Goal: Task Accomplishment & Management: Complete application form

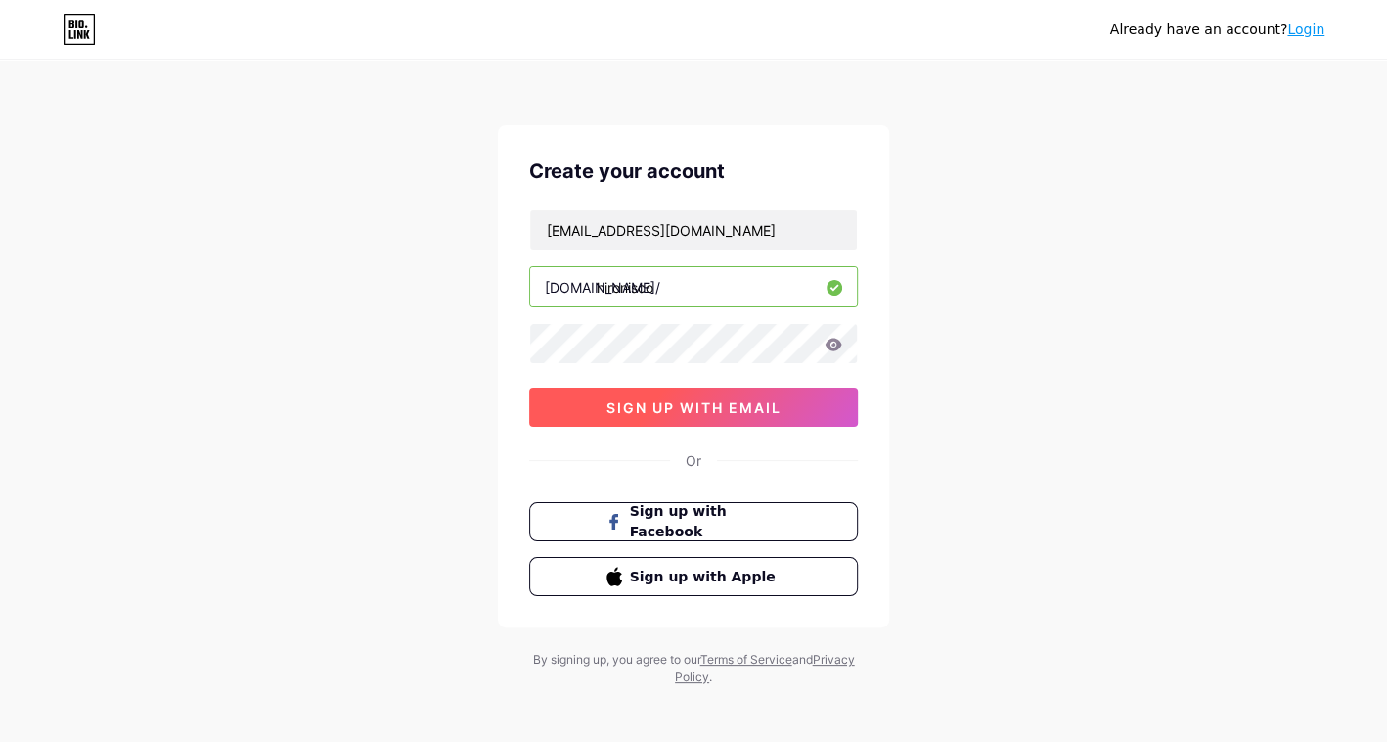
click at [622, 392] on button "sign up with email" at bounding box center [693, 406] width 329 height 39
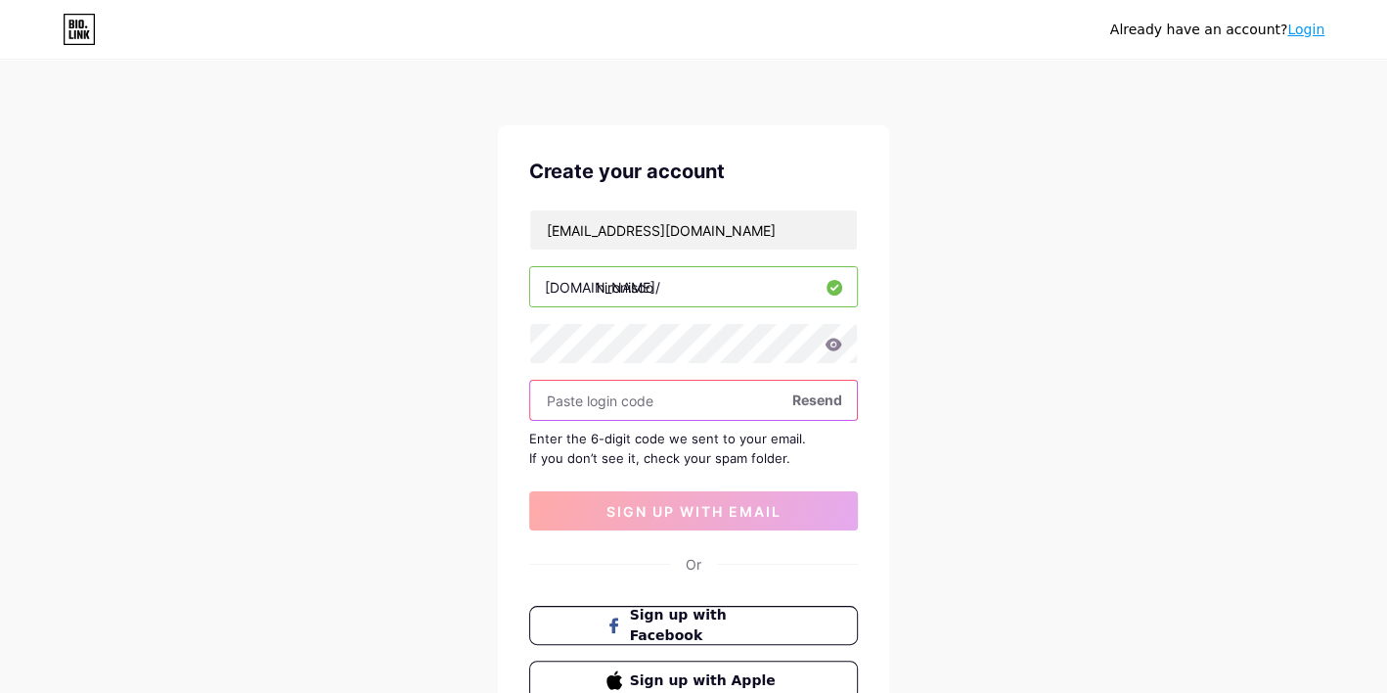
click at [626, 399] on input "text" at bounding box center [693, 400] width 327 height 39
paste input "967897"
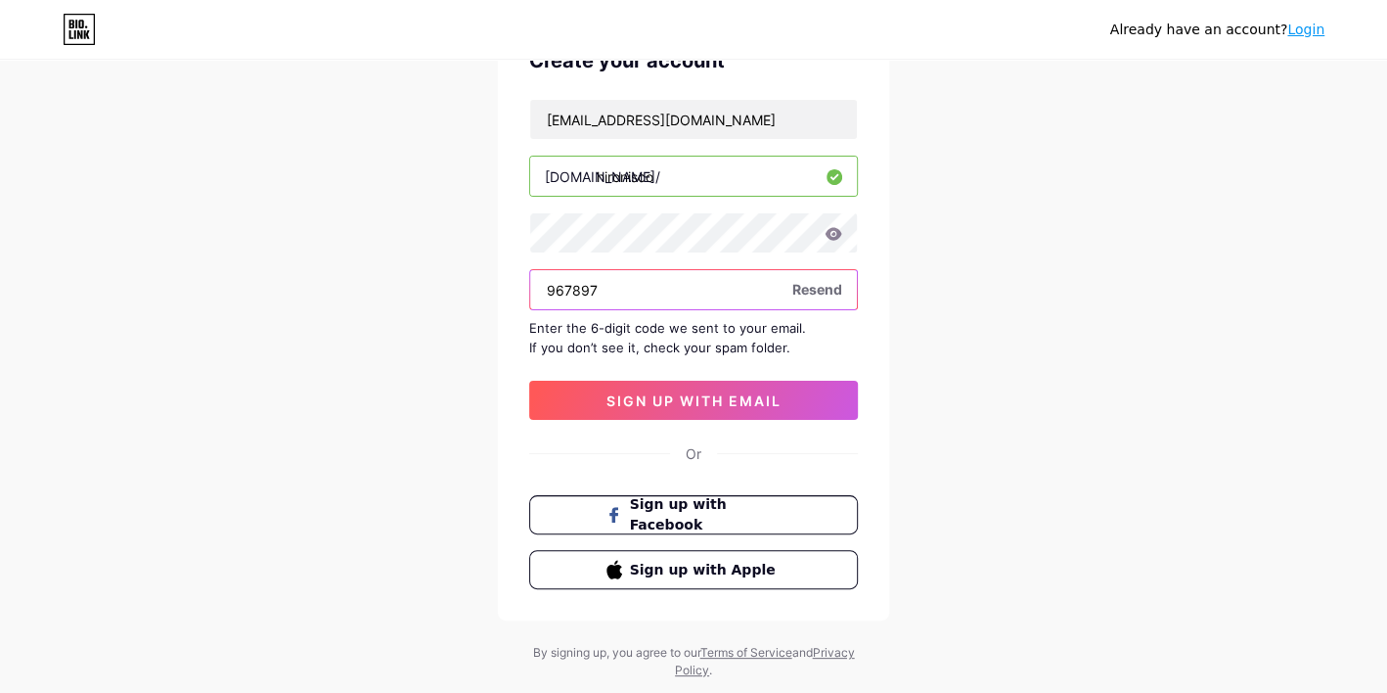
scroll to position [156, 0]
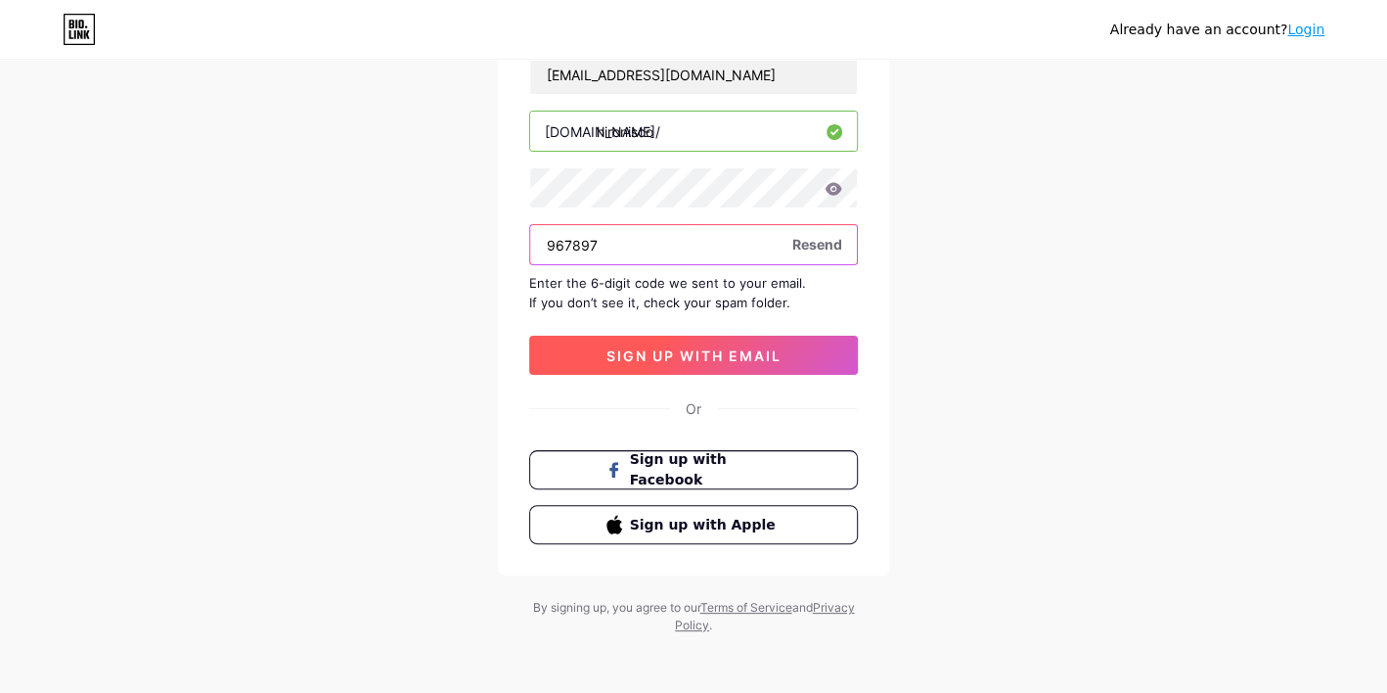
type input "967897"
click at [656, 348] on span "sign up with email" at bounding box center [694, 355] width 175 height 17
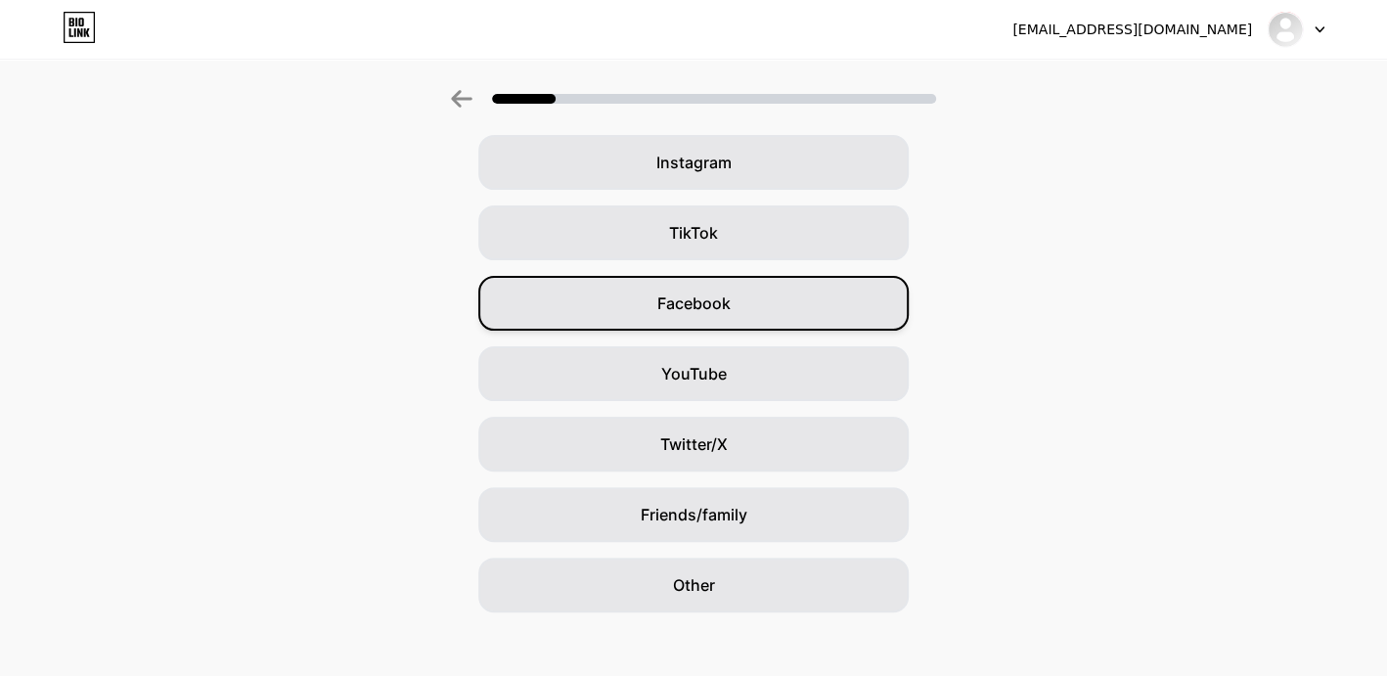
scroll to position [166, 0]
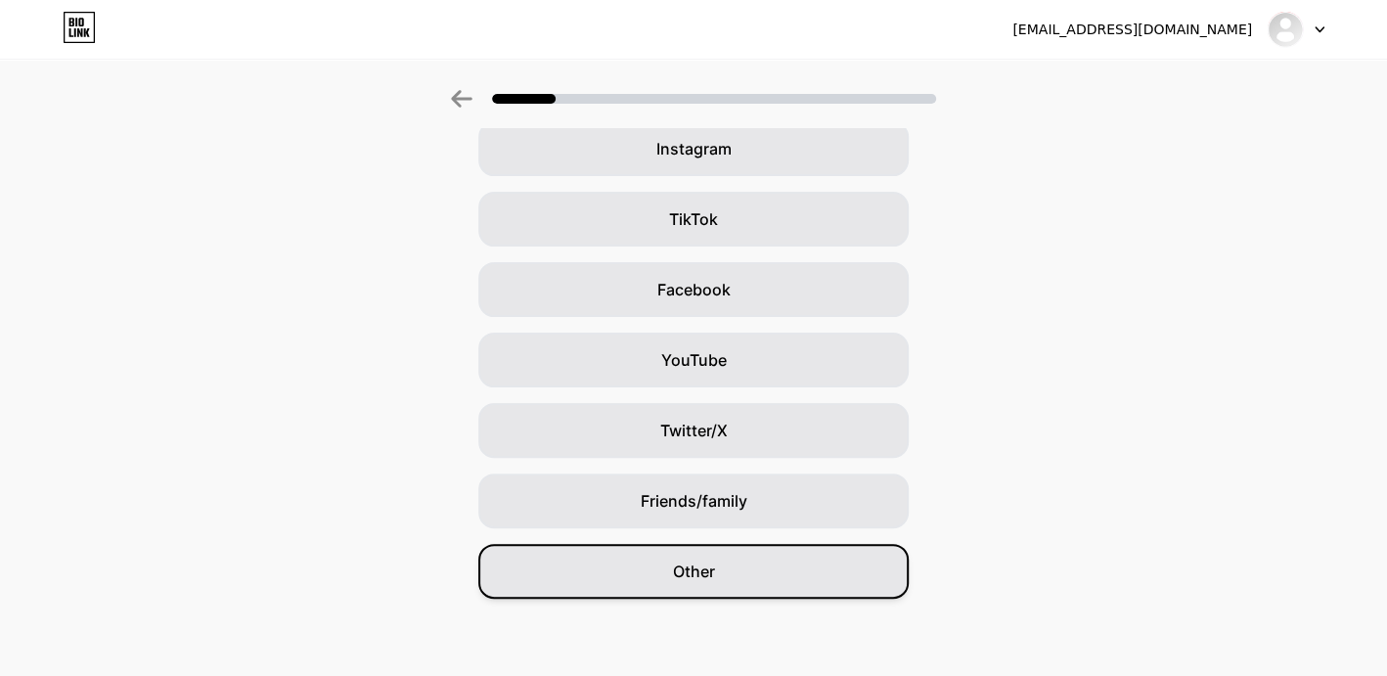
click at [710, 580] on span "Other" at bounding box center [694, 571] width 42 height 23
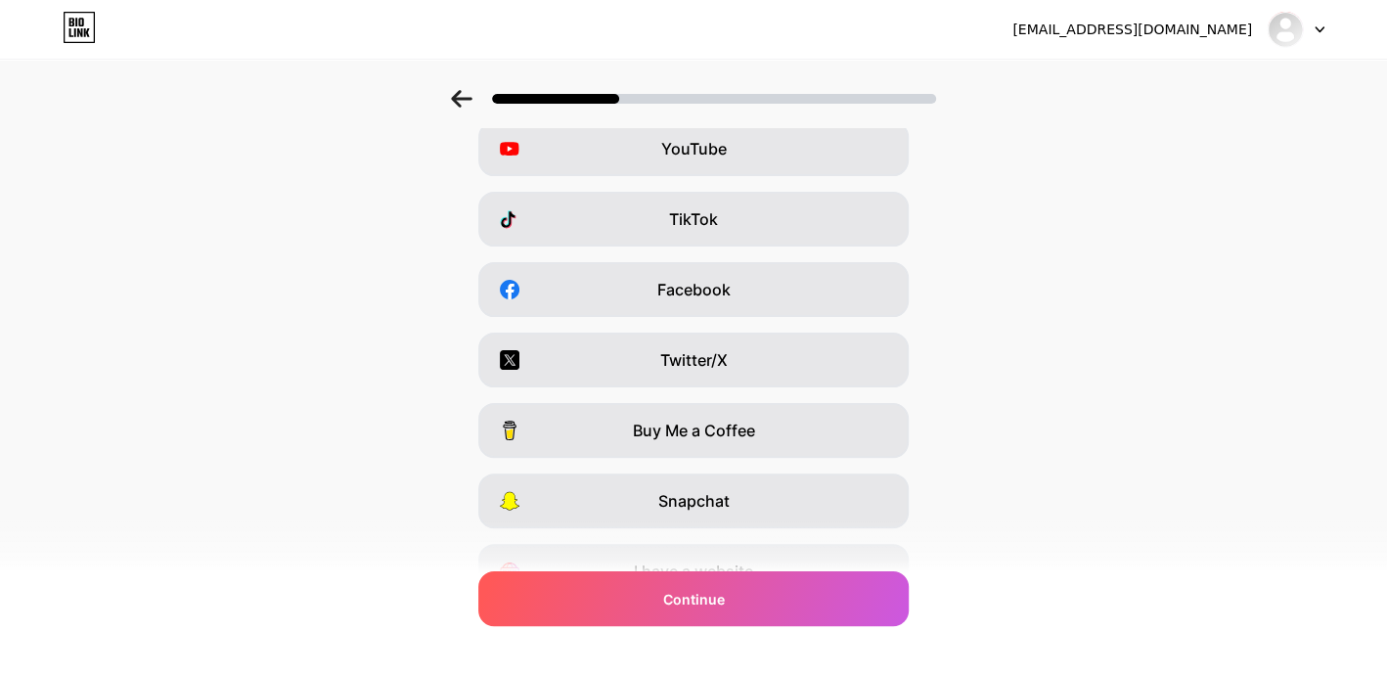
scroll to position [0, 0]
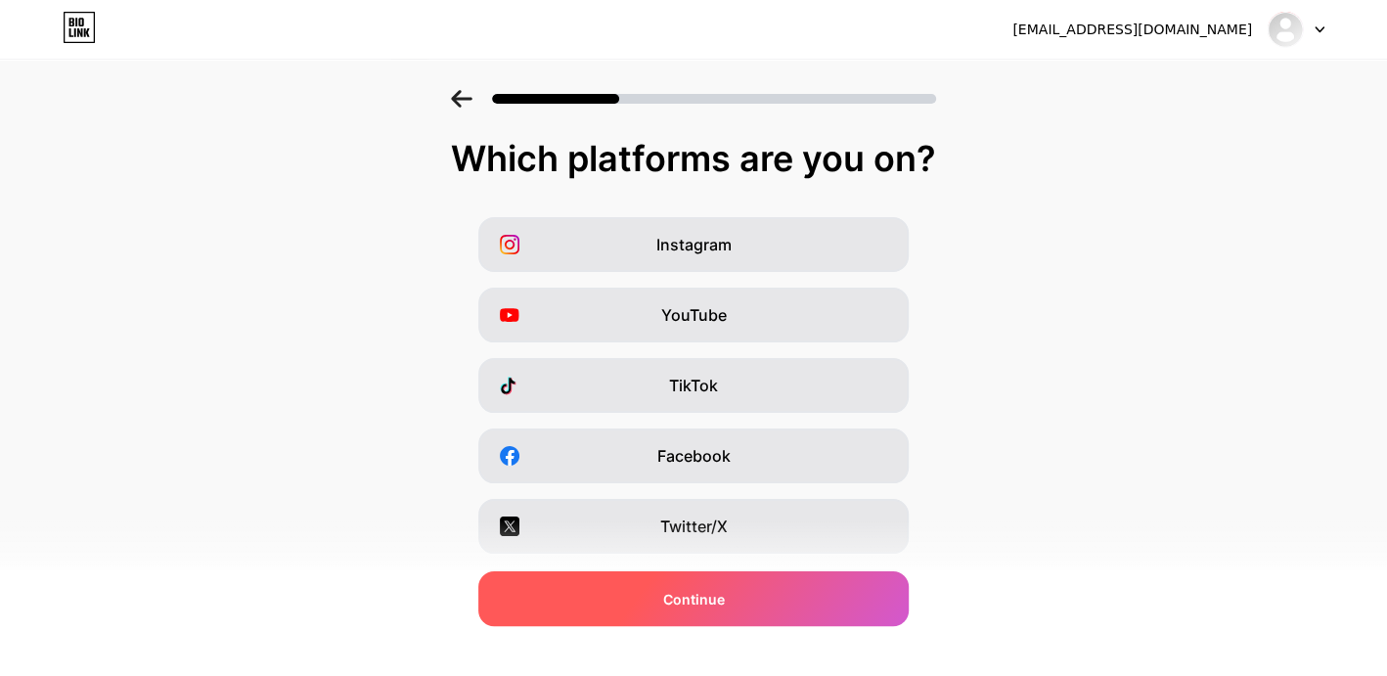
click at [737, 601] on div "Continue" at bounding box center [693, 598] width 430 height 55
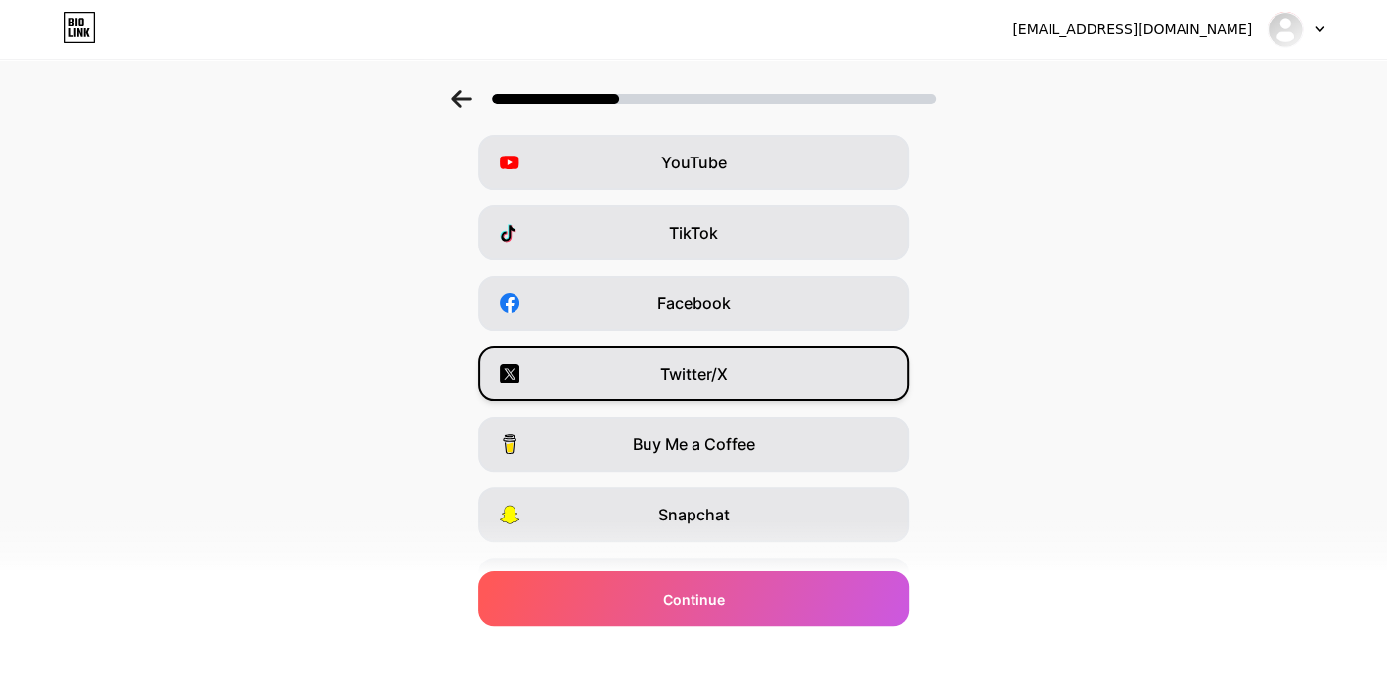
scroll to position [264, 0]
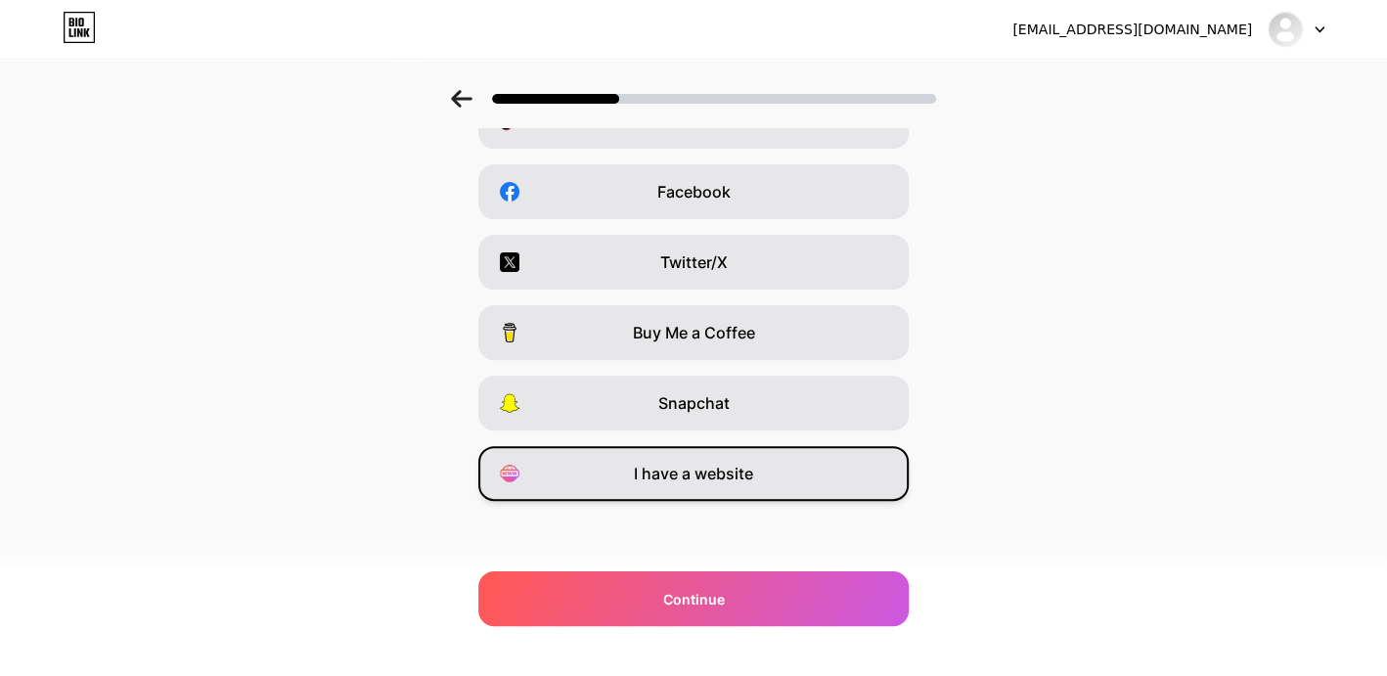
click at [727, 477] on span "I have a website" at bounding box center [693, 473] width 119 height 23
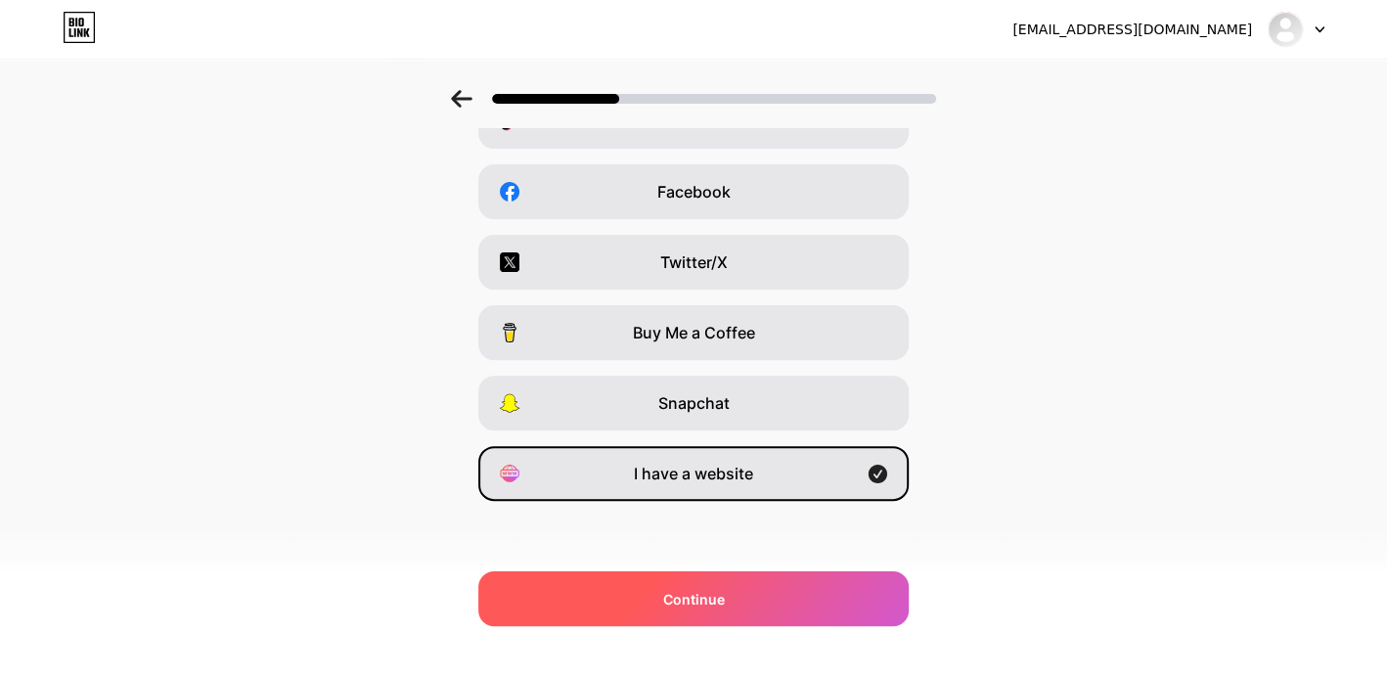
click at [716, 594] on span "Continue" at bounding box center [694, 599] width 62 height 21
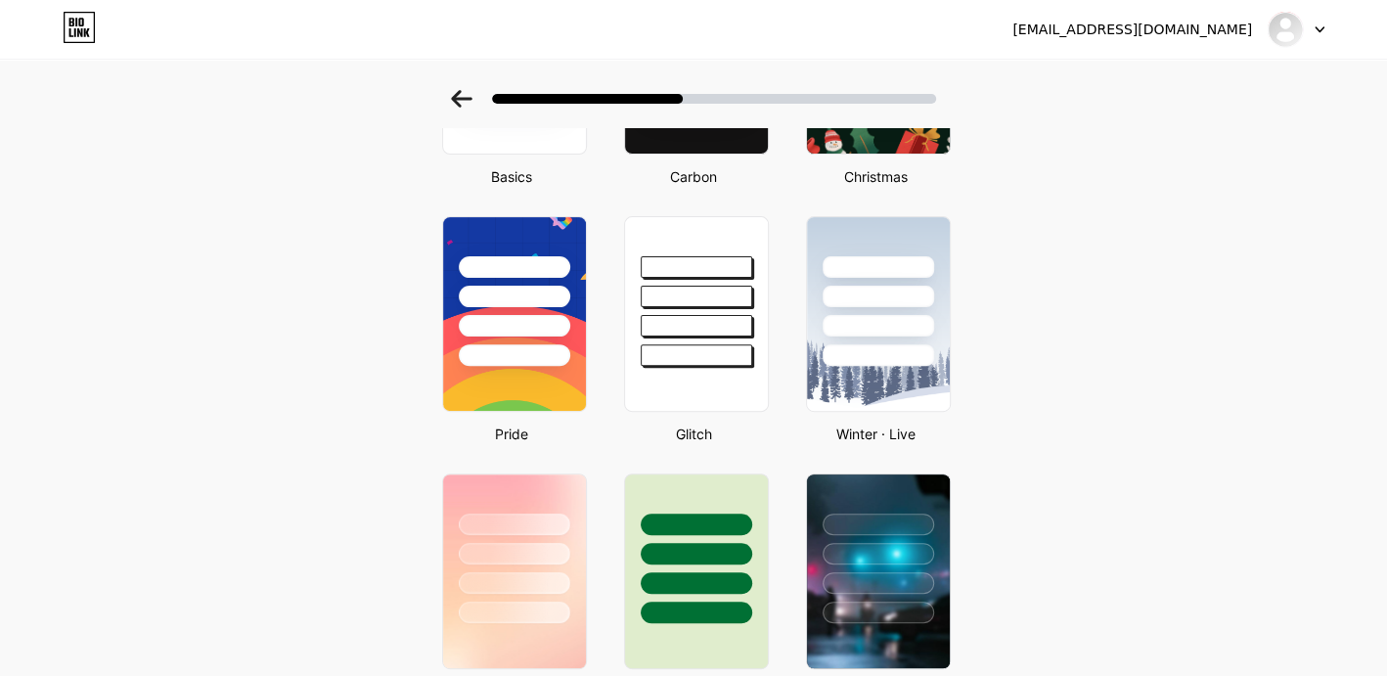
scroll to position [0, 0]
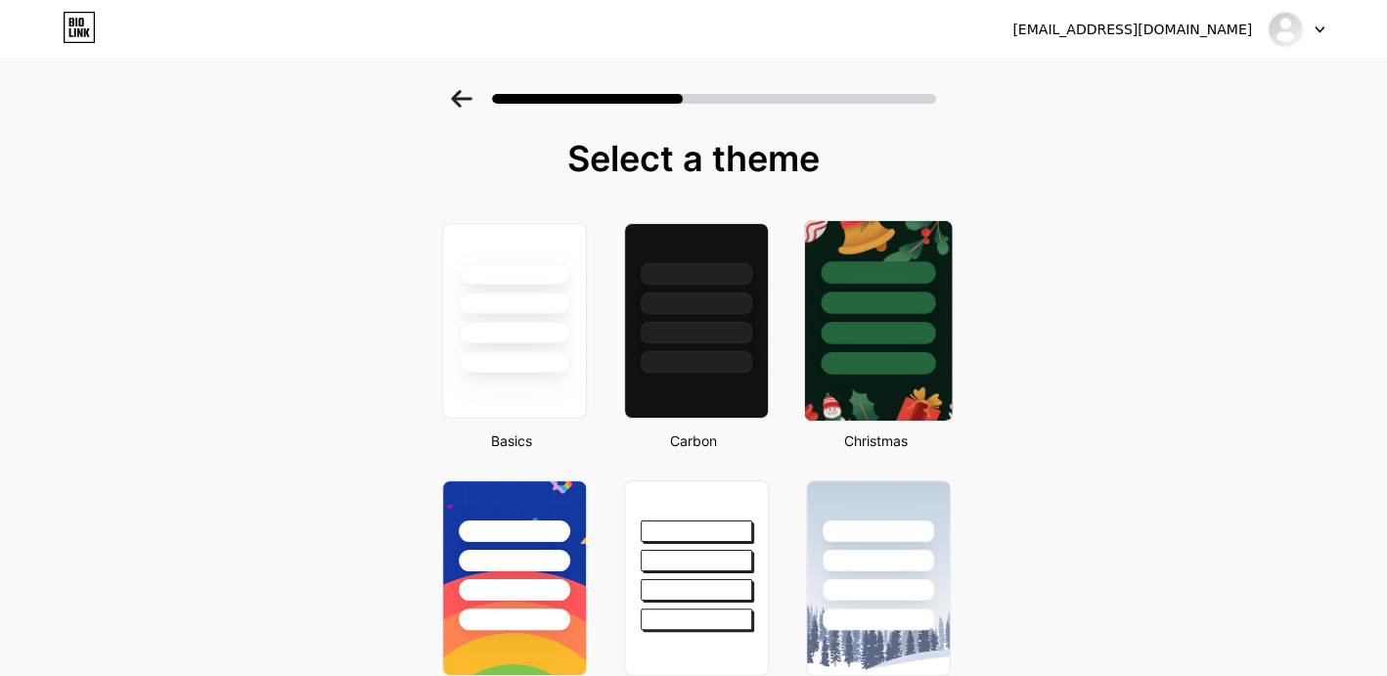
click at [877, 310] on div at bounding box center [878, 303] width 114 height 23
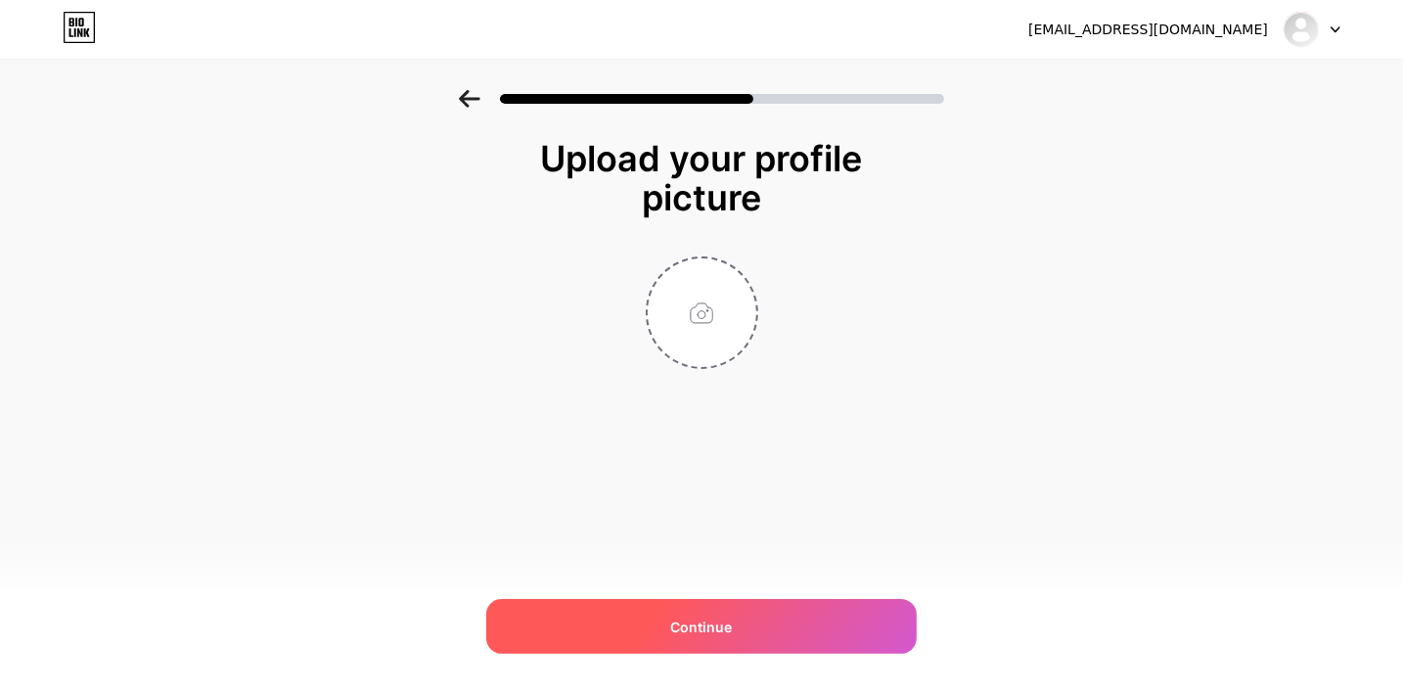
click at [717, 612] on div "Continue" at bounding box center [701, 626] width 430 height 55
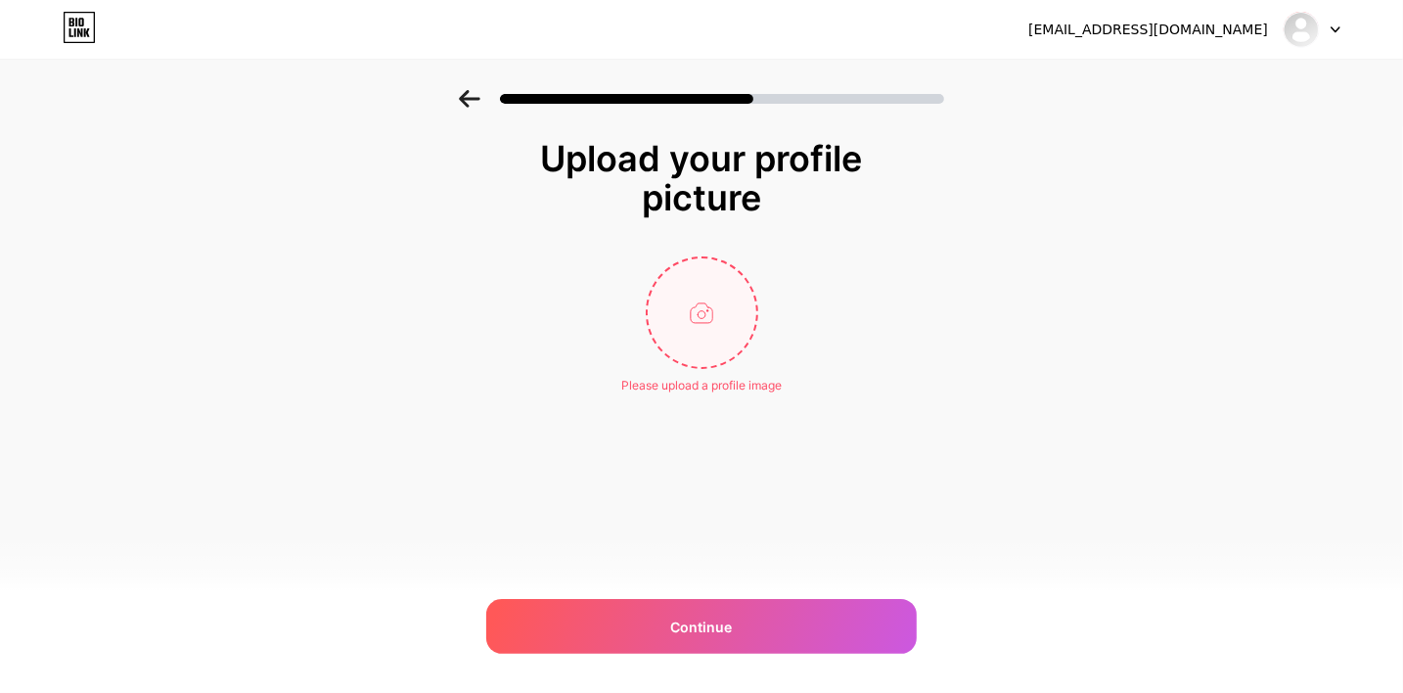
click at [702, 327] on input "file" at bounding box center [702, 312] width 109 height 109
type input "C:\fakepath\123.png"
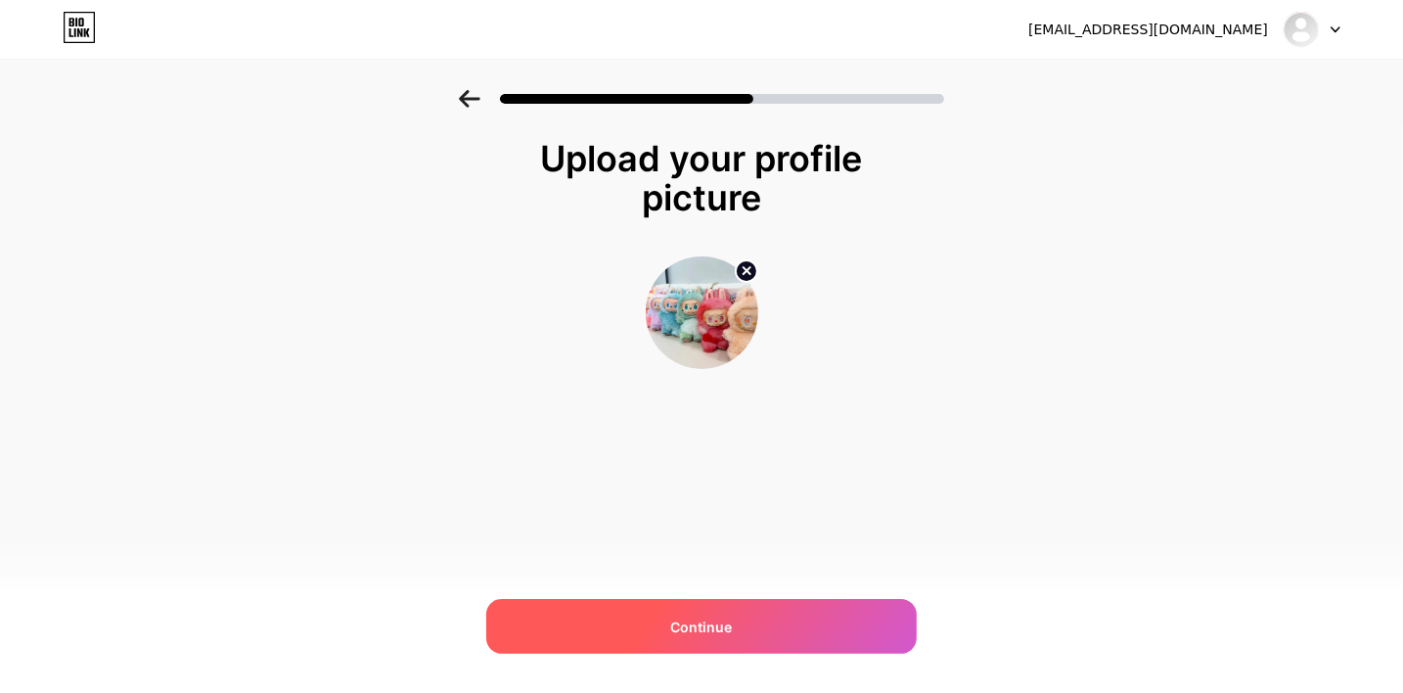
click at [734, 625] on div "Continue" at bounding box center [701, 626] width 430 height 55
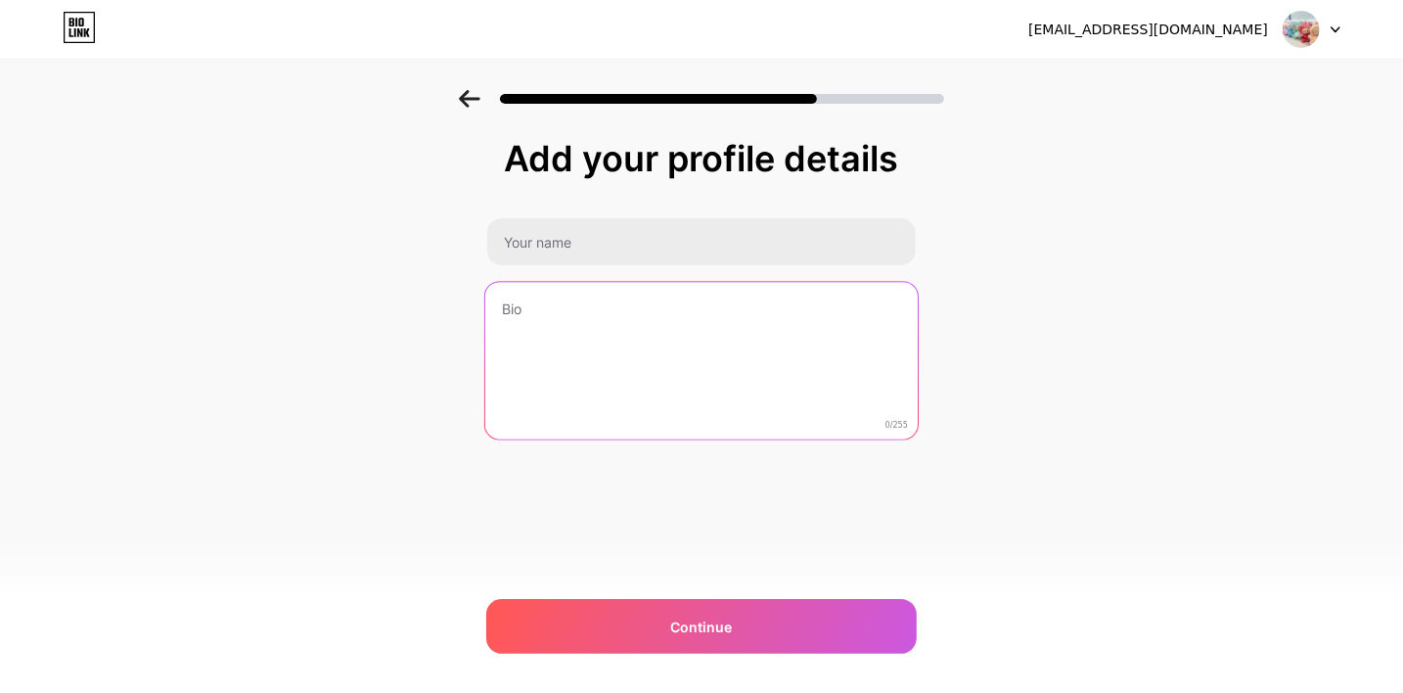
click at [571, 329] on textarea at bounding box center [701, 361] width 432 height 159
paste textarea "Explore the fascinating world of Hirono Figures, exquisitely made collectibles …"
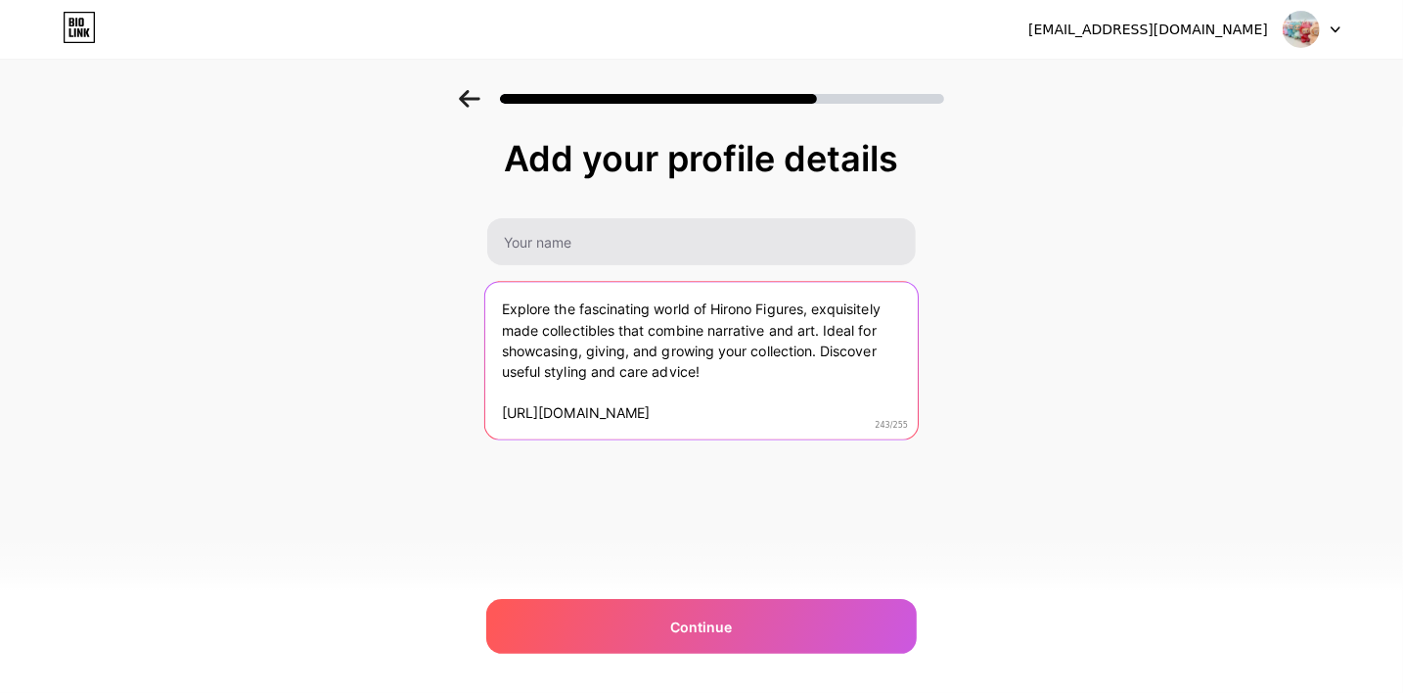
type textarea "Explore the fascinating world of Hirono Figures, exquisitely made collectibles …"
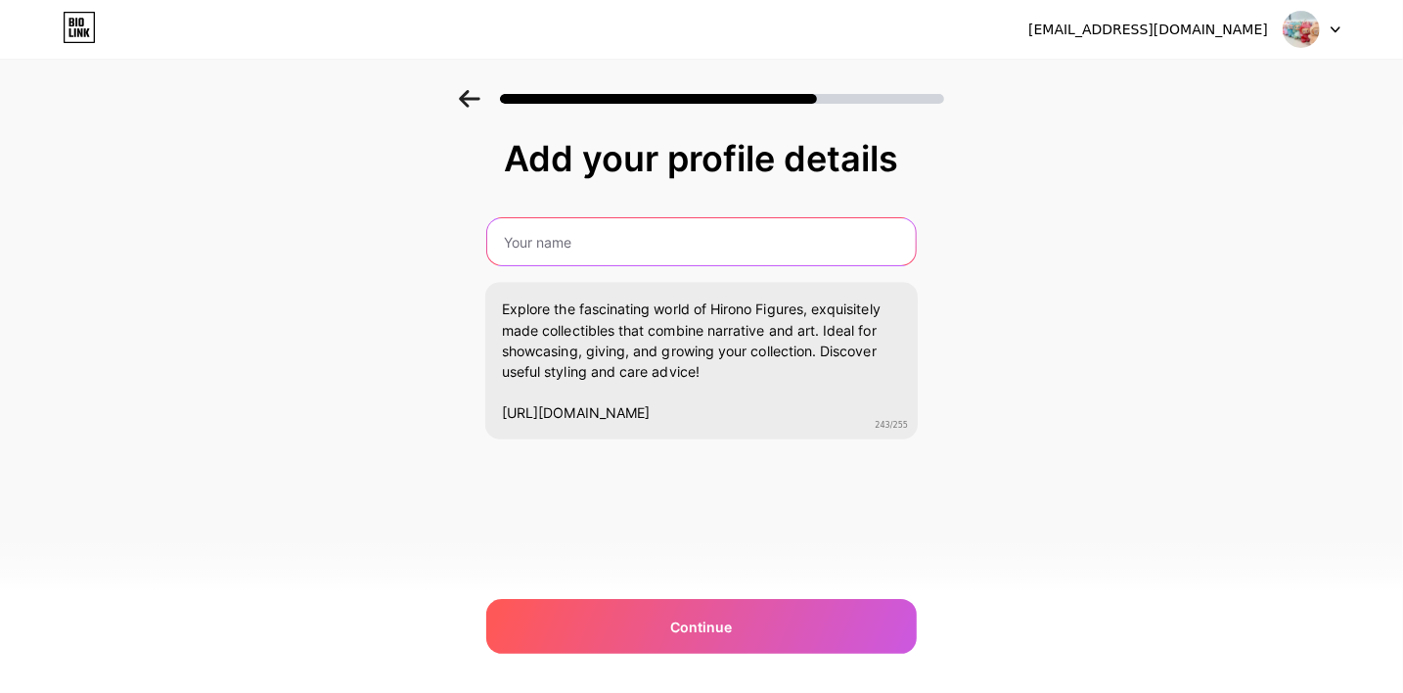
click at [587, 244] on input "text" at bounding box center [701, 241] width 429 height 47
type input "hironisco"
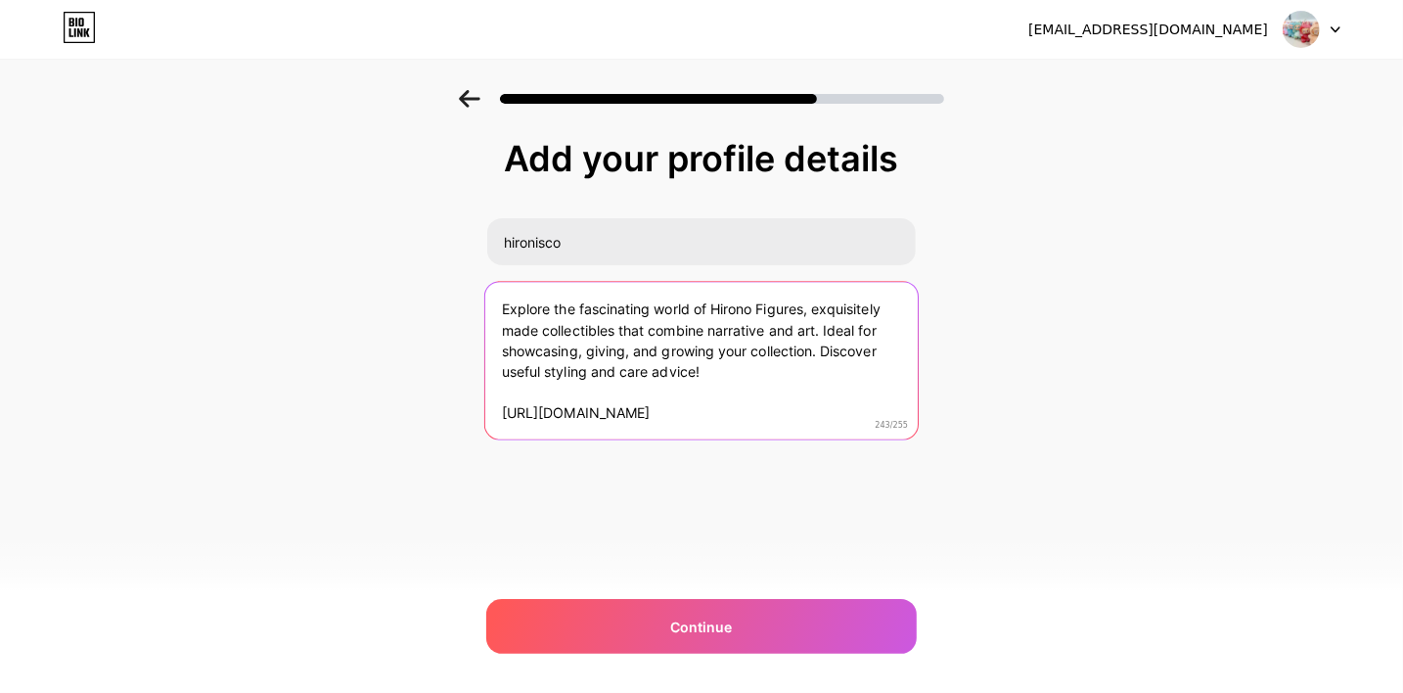
drag, startPoint x: 725, startPoint y: 377, endPoint x: 769, endPoint y: 433, distance: 71.8
click at [769, 433] on textarea "Explore the fascinating world of Hirono Figures, exquisitely made collectibles …" at bounding box center [701, 361] width 432 height 159
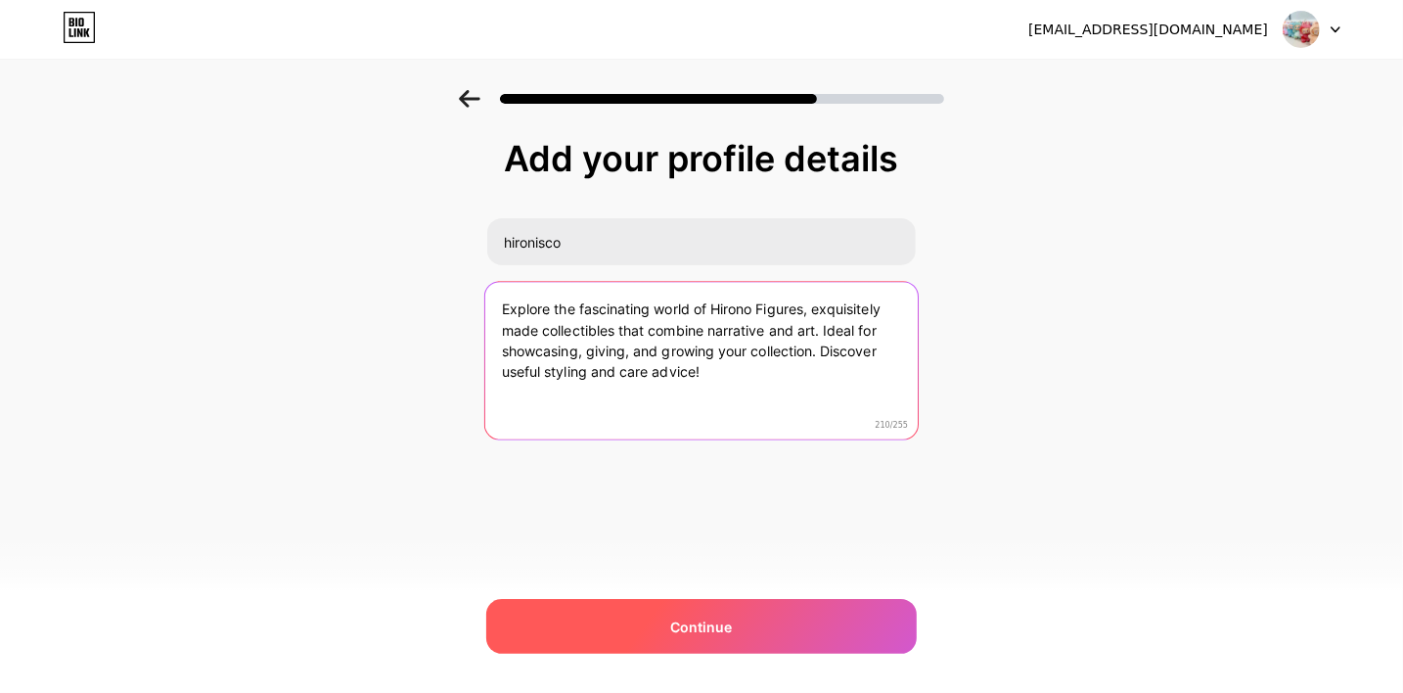
type textarea "Explore the fascinating world of Hirono Figures, exquisitely made collectibles …"
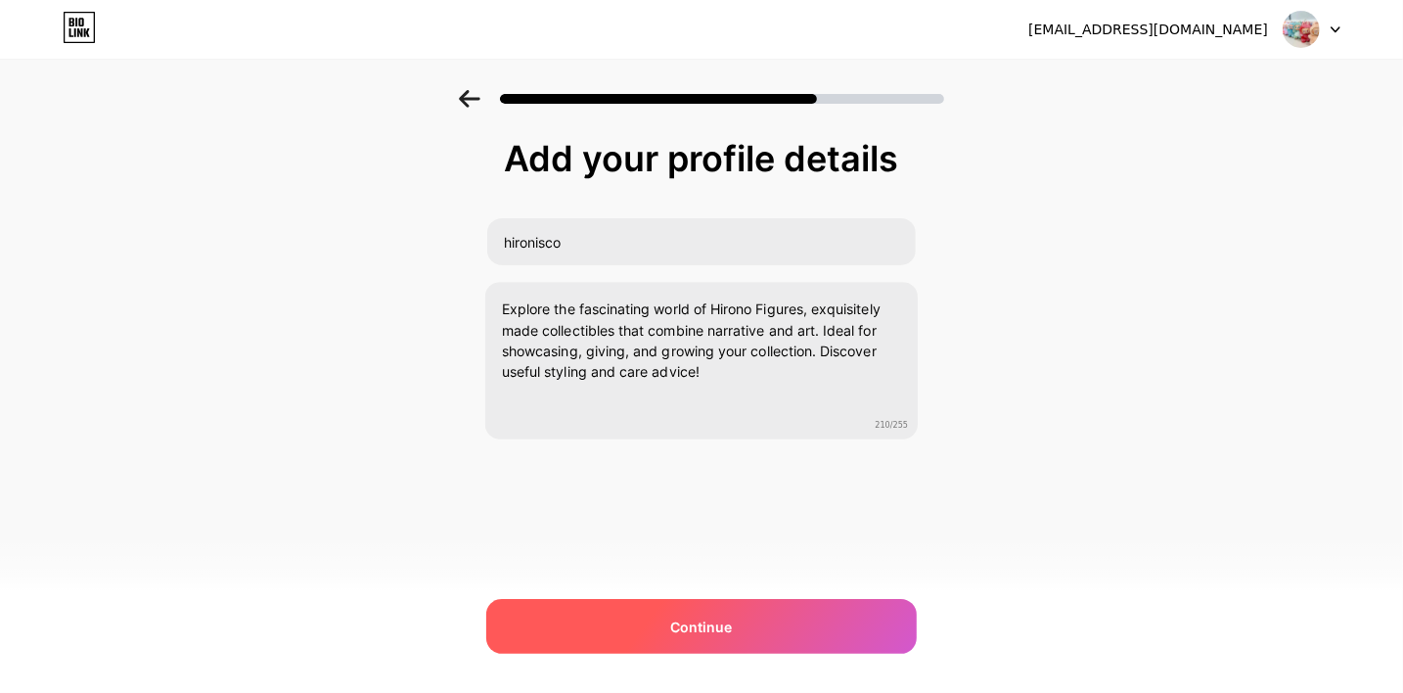
click at [755, 632] on div "Continue" at bounding box center [701, 626] width 430 height 55
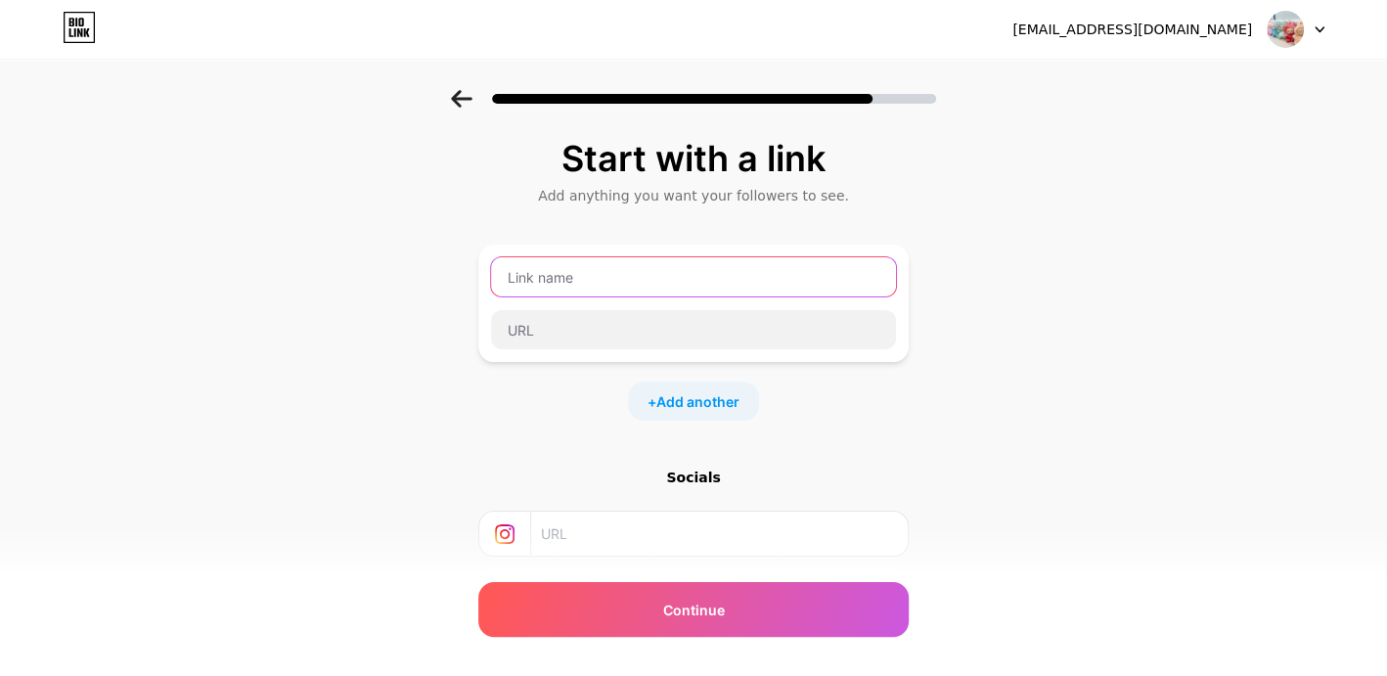
click at [610, 275] on input "text" at bounding box center [693, 276] width 405 height 39
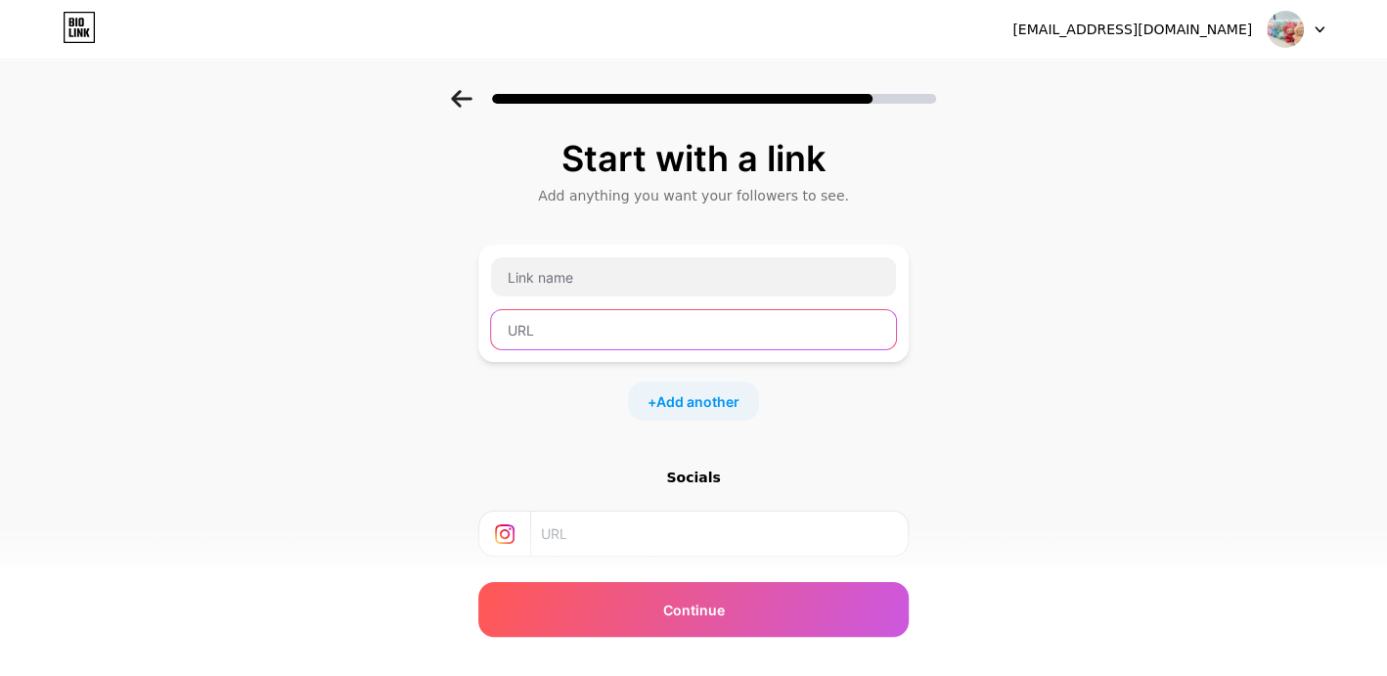
click at [545, 324] on input "text" at bounding box center [693, 329] width 405 height 39
paste input "[URL][DOMAIN_NAME]"
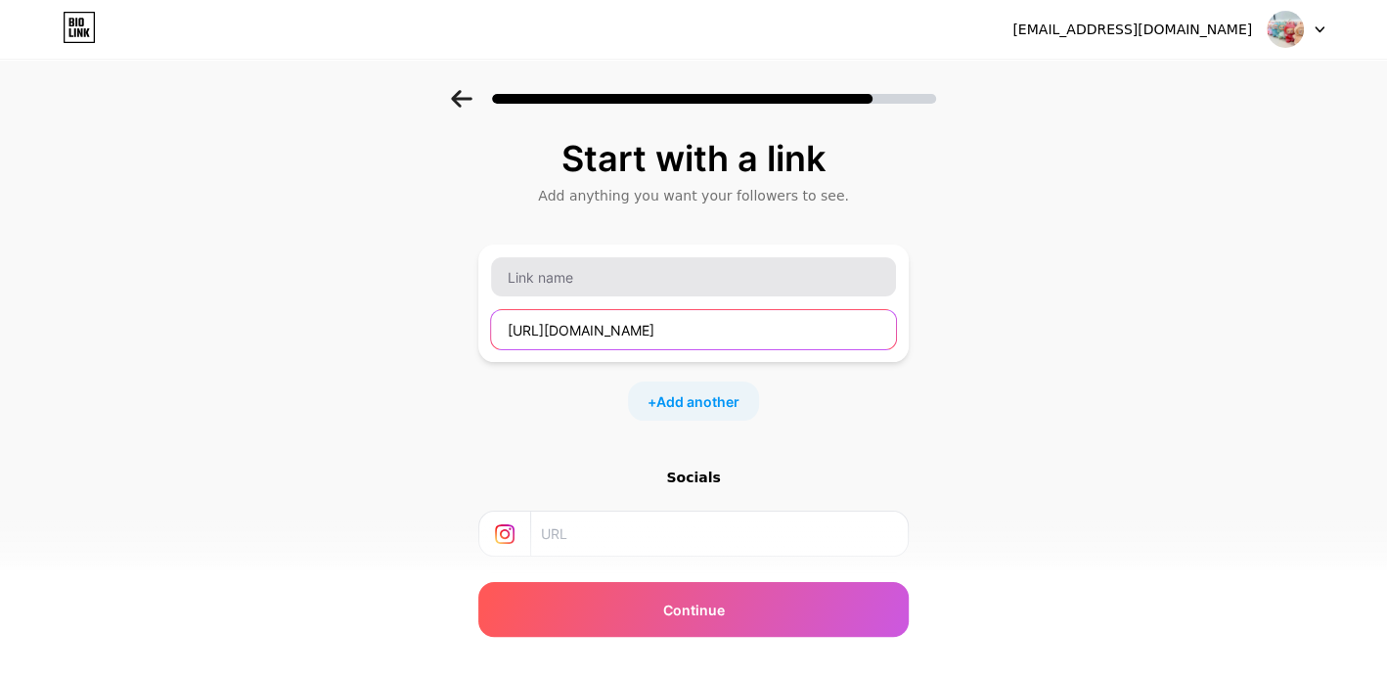
type input "[URL][DOMAIN_NAME]"
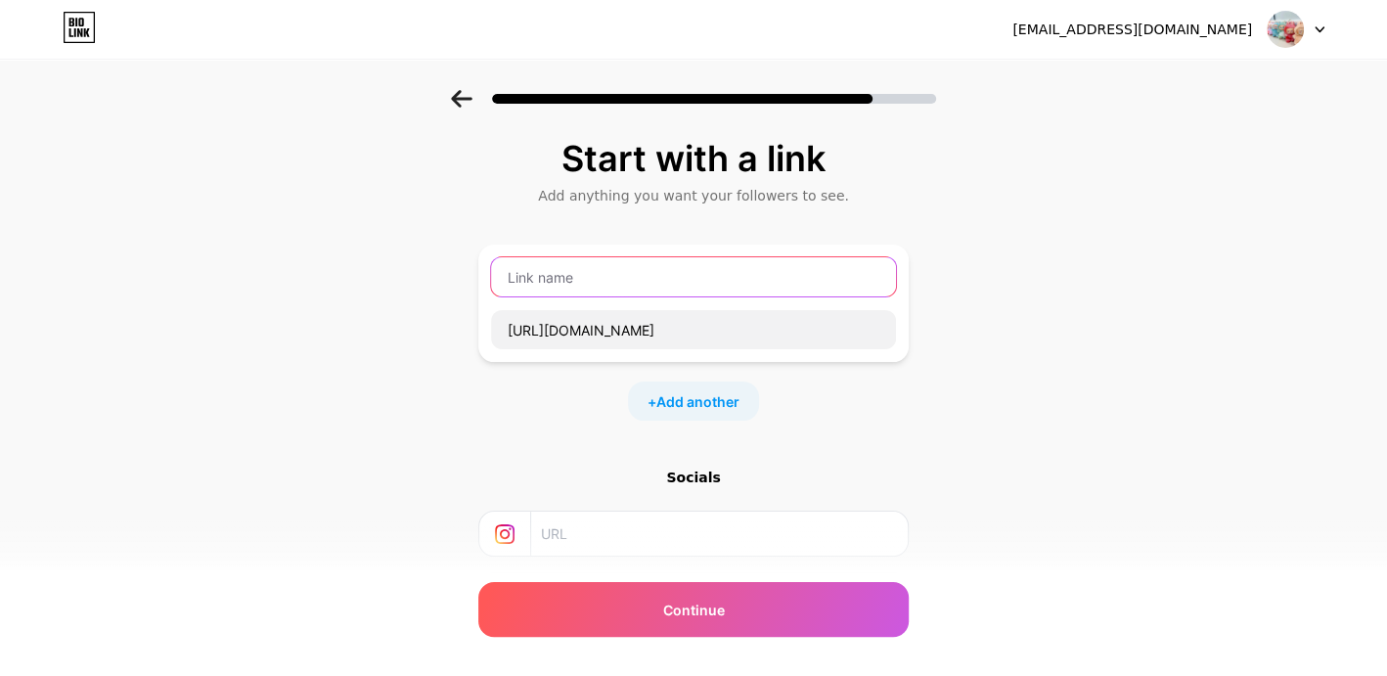
click at [566, 276] on input "text" at bounding box center [693, 276] width 405 height 39
paste input "Hirono The Other One Series"
type input "Hirono The Other One Series"
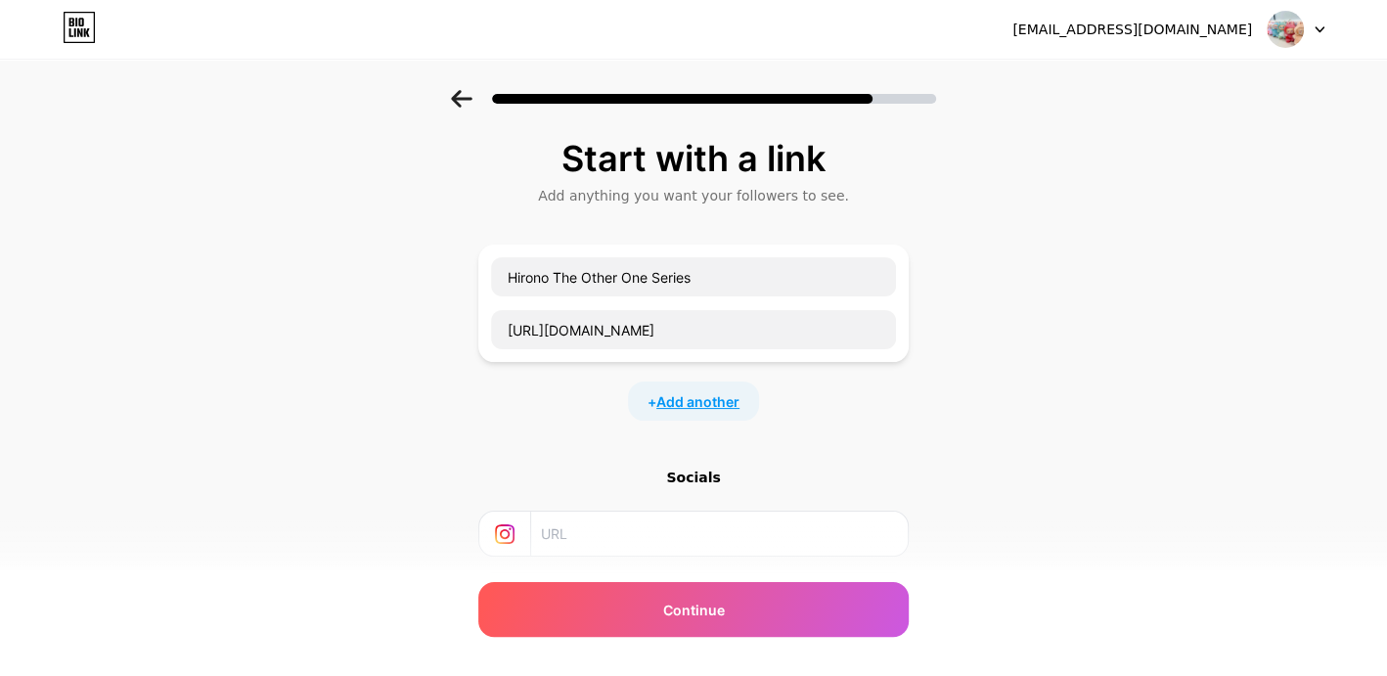
click at [700, 407] on span "Add another" at bounding box center [697, 401] width 83 height 21
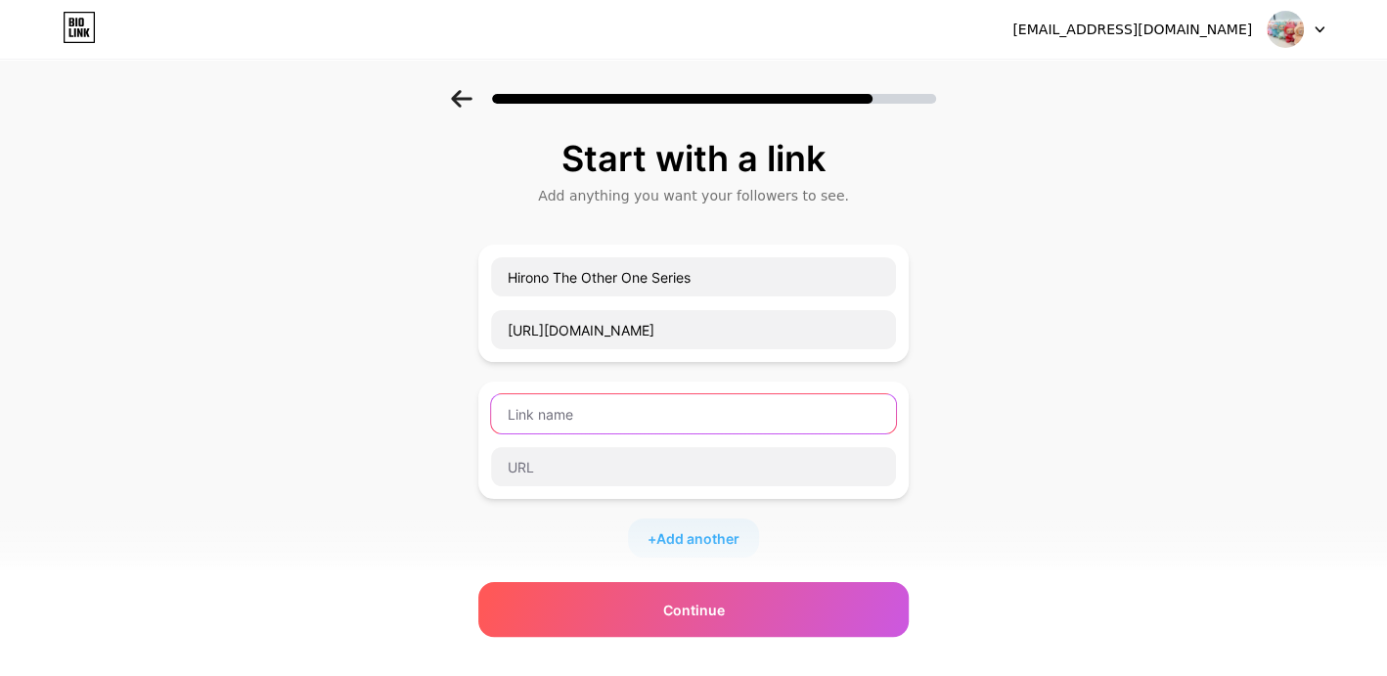
click at [677, 406] on input "text" at bounding box center [693, 413] width 405 height 39
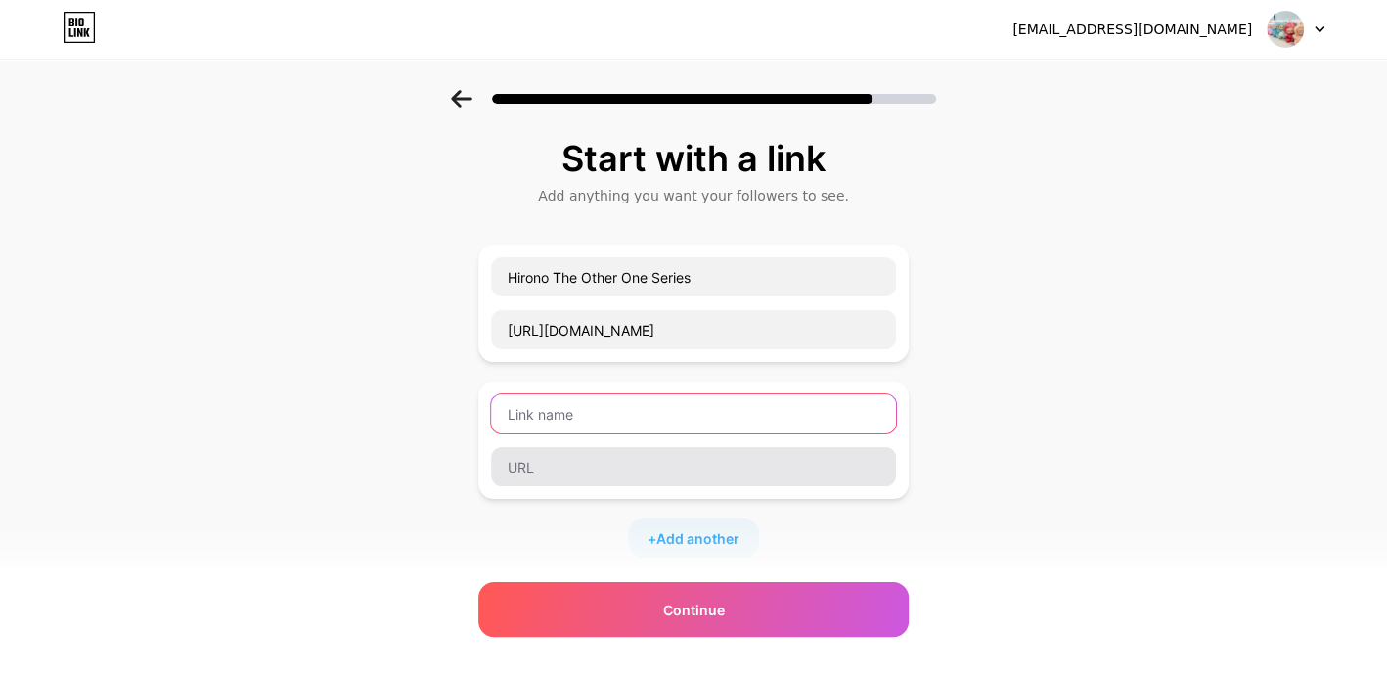
paste input "Hirono Figure Shop"
type input "Hirono Figure Shop"
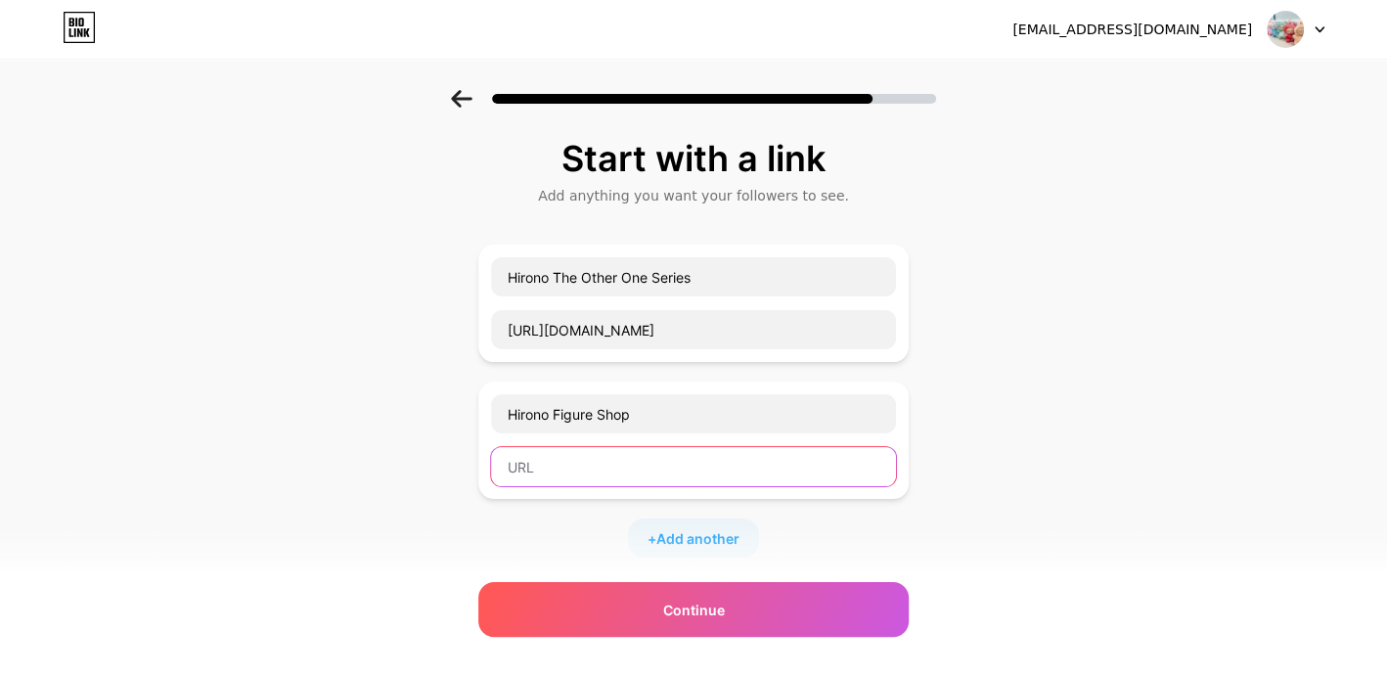
click at [605, 470] on input "text" at bounding box center [693, 466] width 405 height 39
paste input "[URL][DOMAIN_NAME]"
type input "[URL][DOMAIN_NAME]"
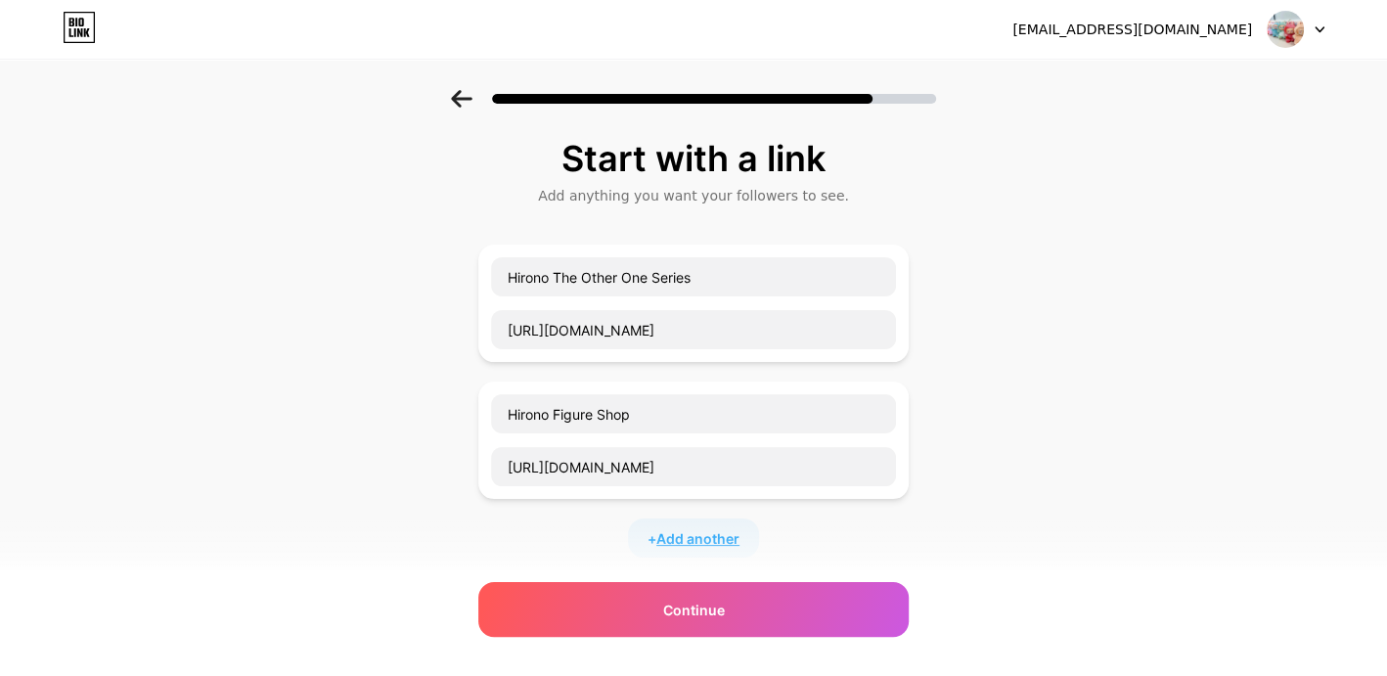
click at [695, 529] on span "Add another" at bounding box center [697, 538] width 83 height 21
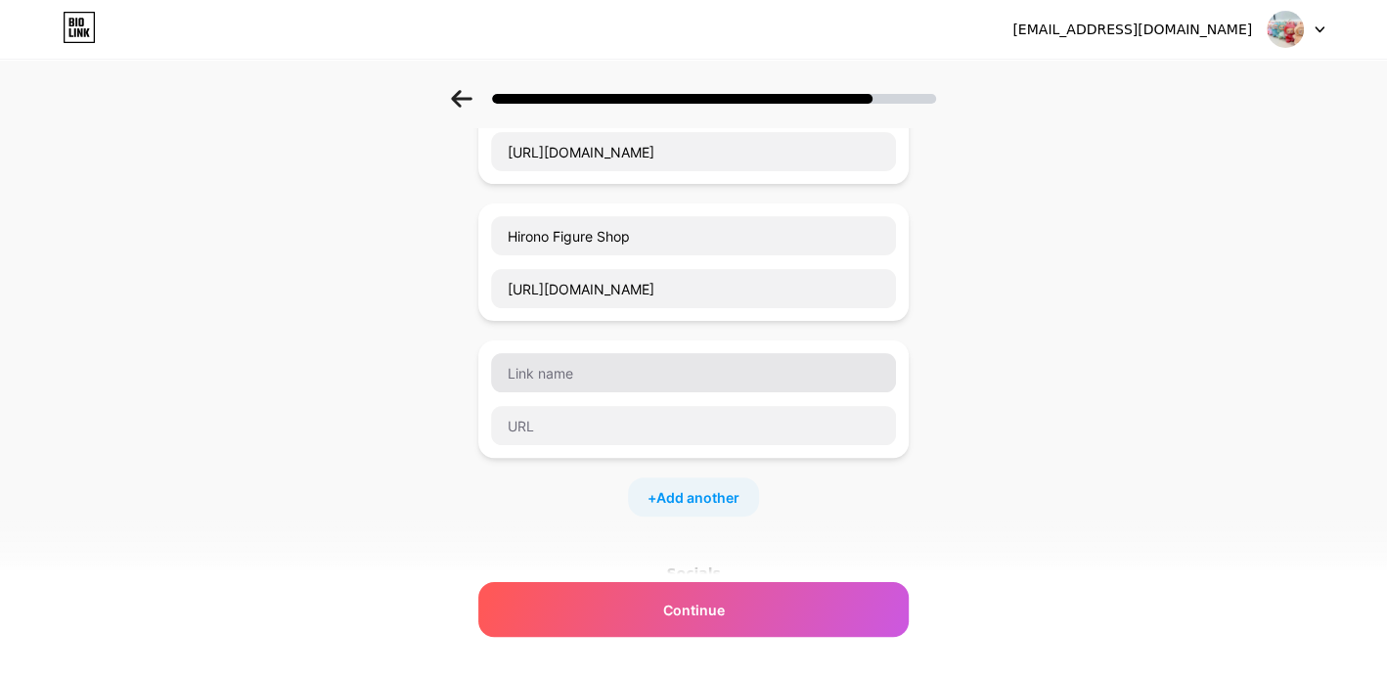
scroll to position [196, 0]
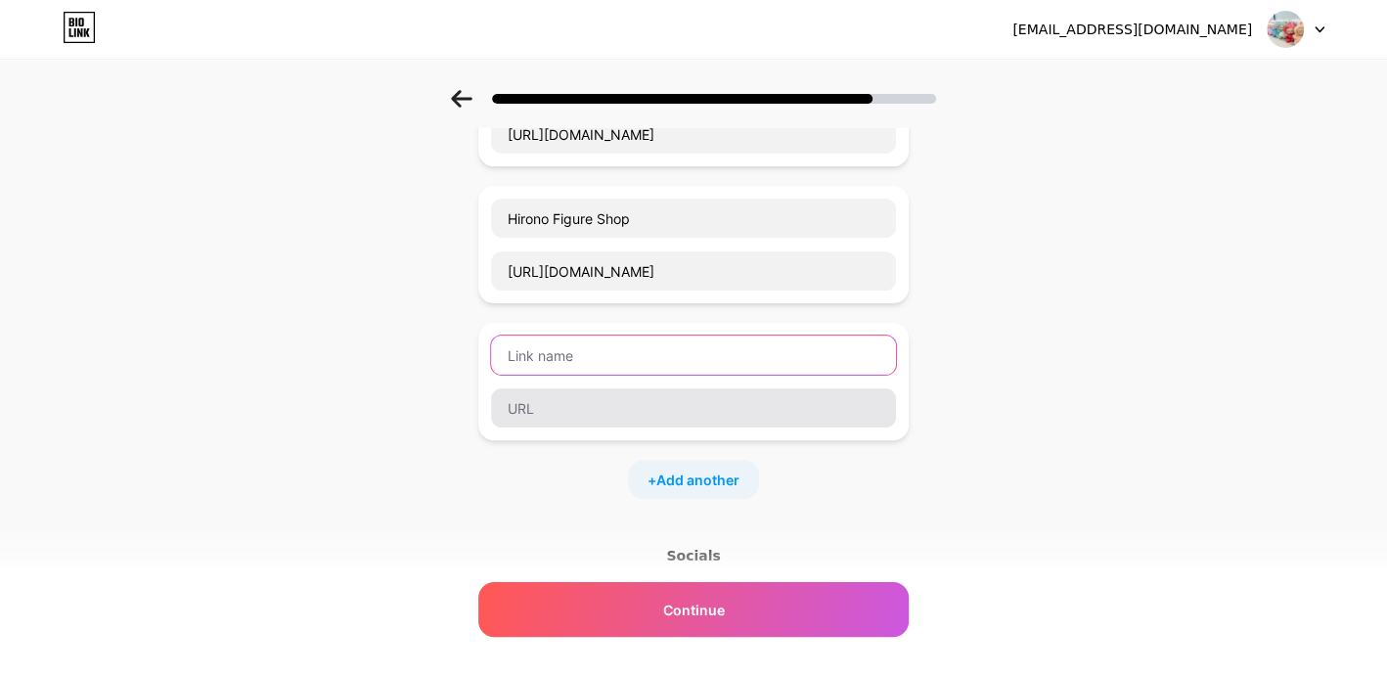
drag, startPoint x: 627, startPoint y: 346, endPoint x: 620, endPoint y: 385, distance: 39.7
click at [626, 346] on input "text" at bounding box center [693, 355] width 405 height 39
paste input "hirono Dolls"
type input "hirono Dolls"
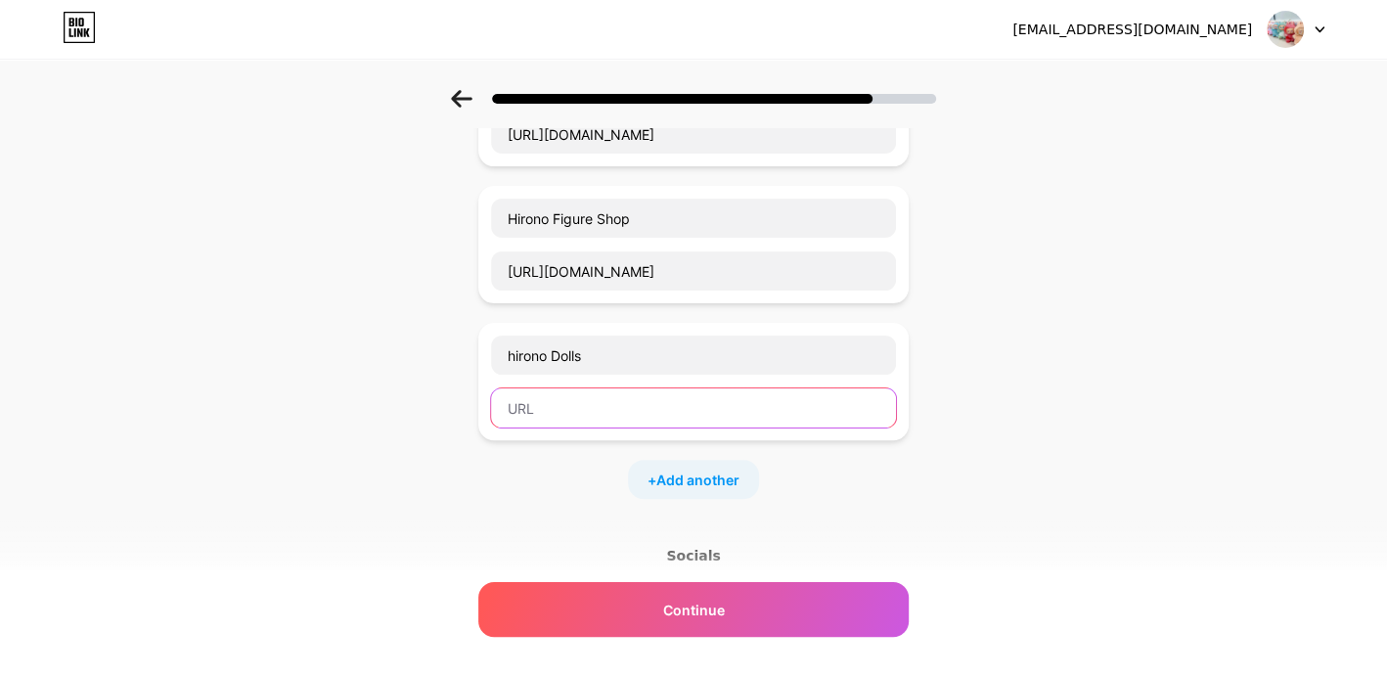
click at [576, 410] on input "text" at bounding box center [693, 407] width 405 height 39
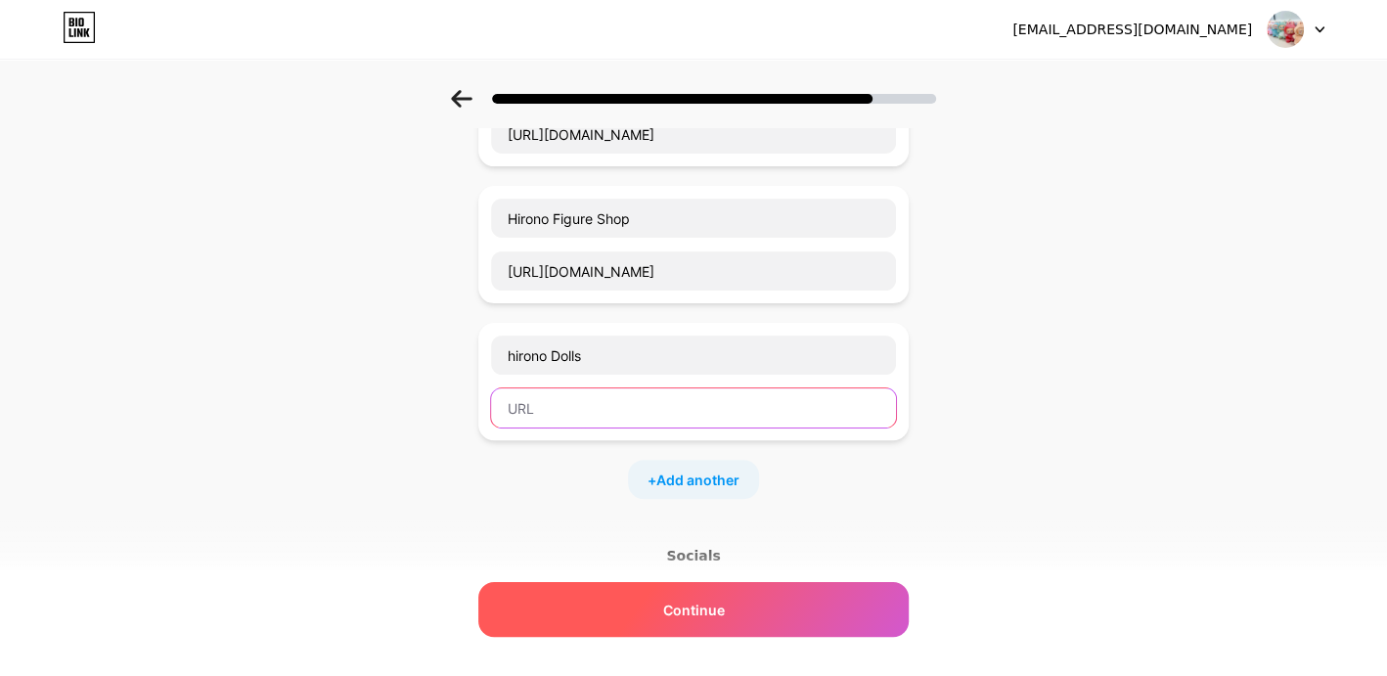
paste input "[URL][DOMAIN_NAME]"
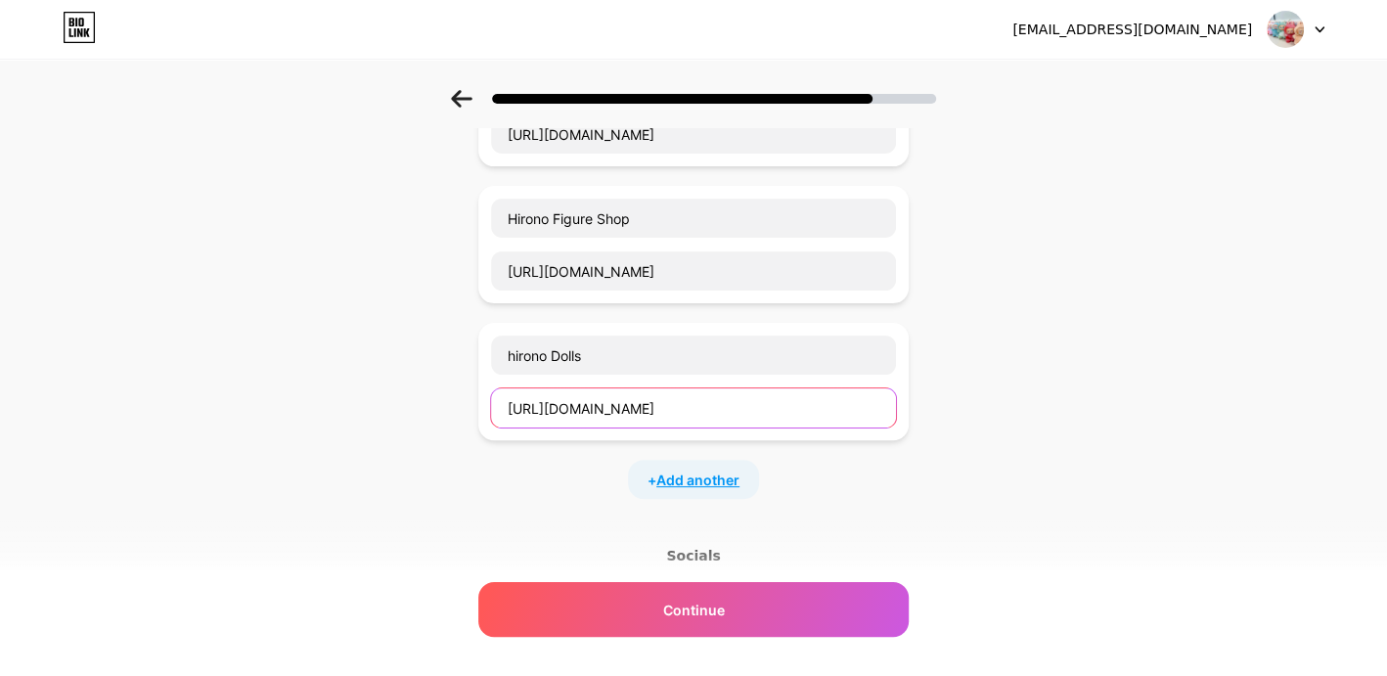
type input "[URL][DOMAIN_NAME]"
click at [706, 475] on span "Add another" at bounding box center [697, 480] width 83 height 21
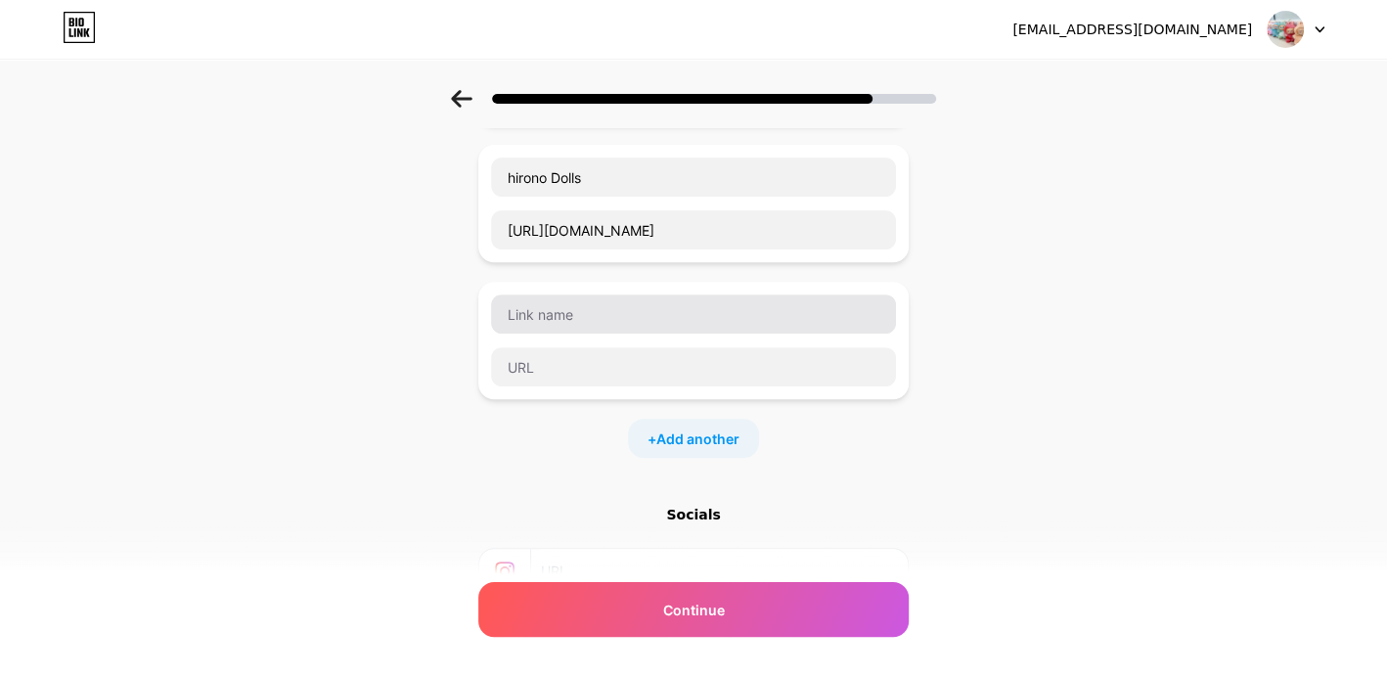
scroll to position [391, 0]
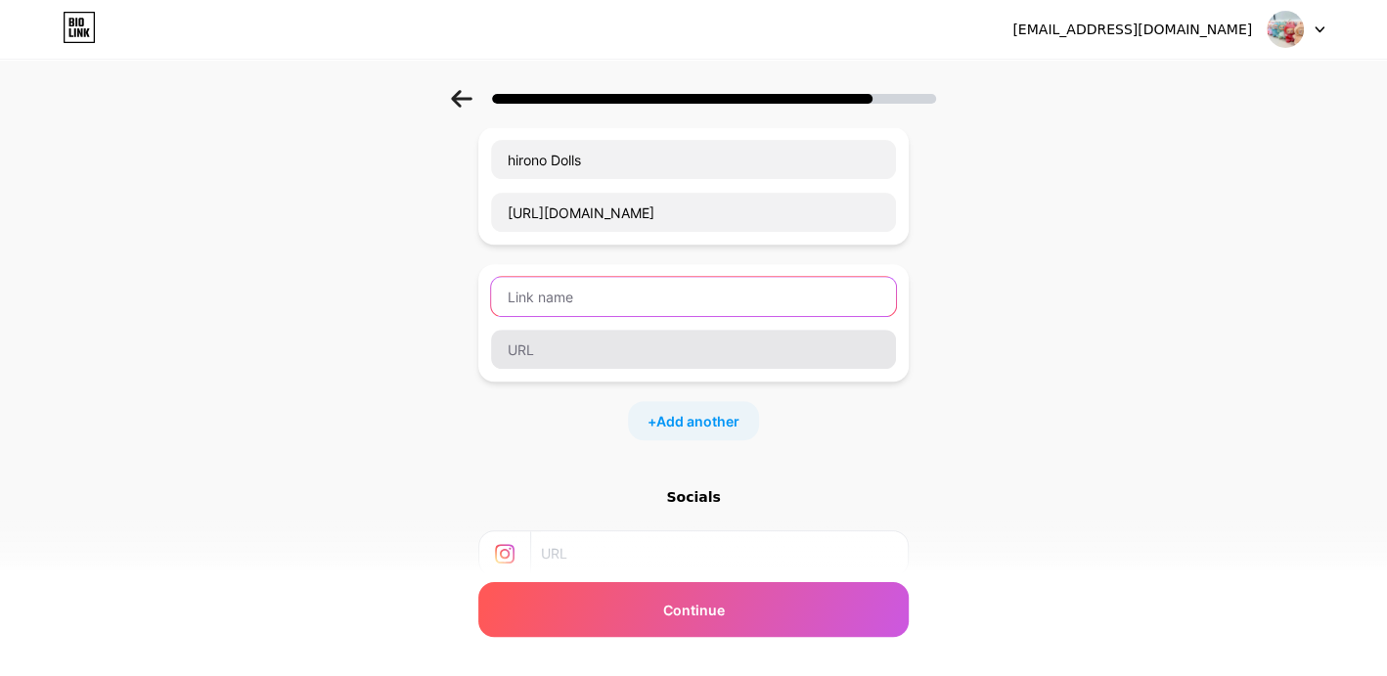
drag, startPoint x: 578, startPoint y: 278, endPoint x: 569, endPoint y: 335, distance: 57.4
click at [577, 285] on input "text" at bounding box center [693, 296] width 405 height 39
paste input "Hirono Keychain"
type input "Hirono Keychain"
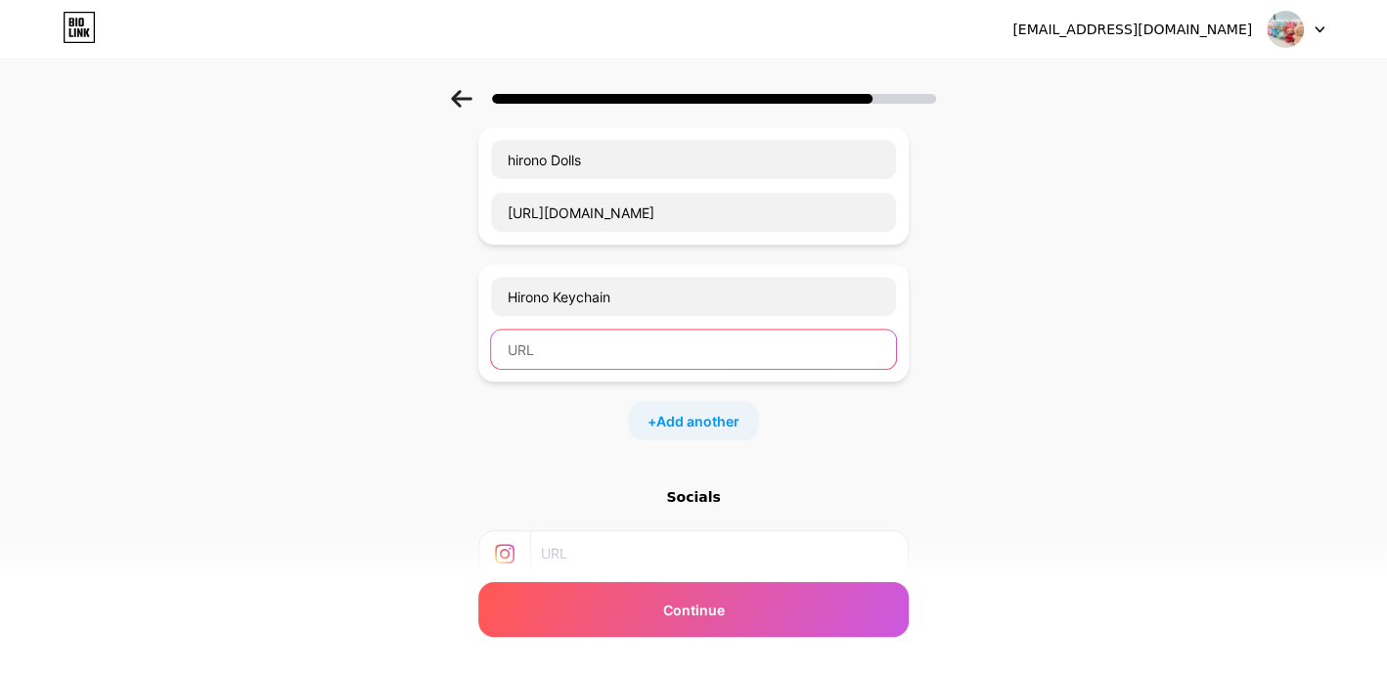
click at [568, 337] on input "text" at bounding box center [693, 349] width 405 height 39
paste input "[URL][DOMAIN_NAME]"
type input "[URL][DOMAIN_NAME]"
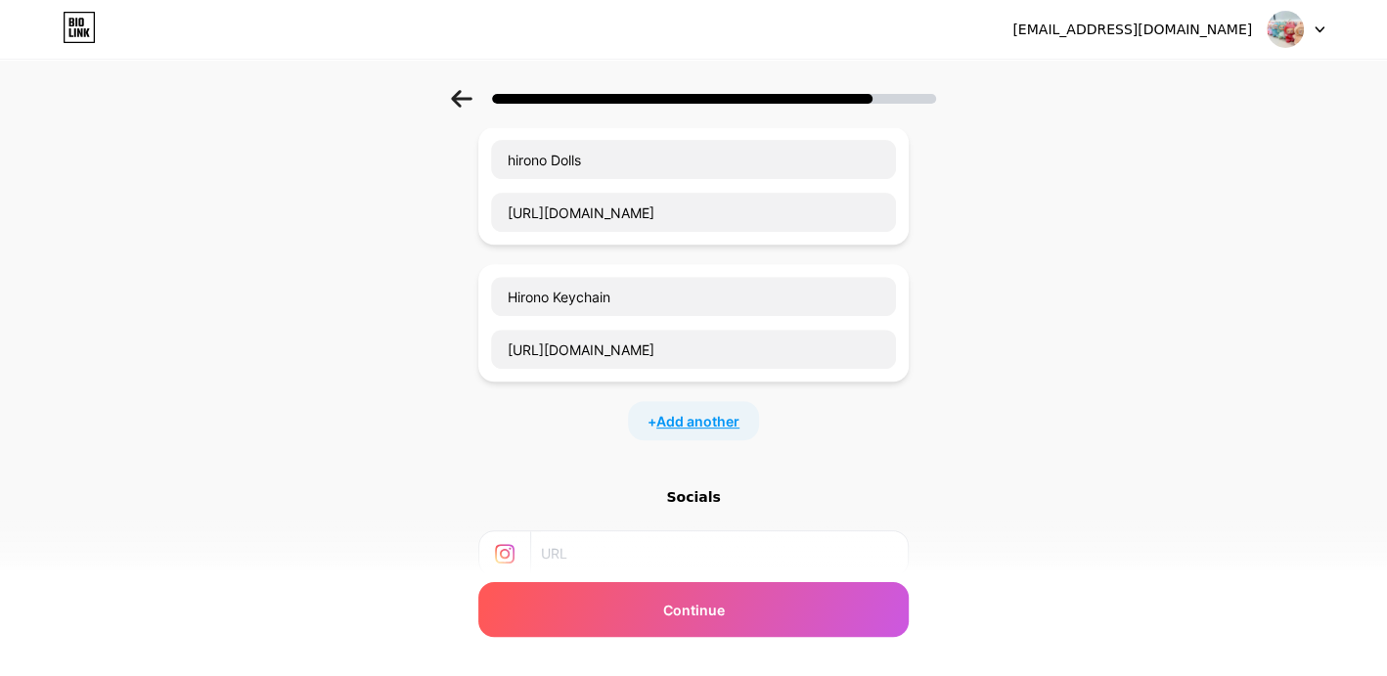
click at [695, 416] on span "Add another" at bounding box center [697, 421] width 83 height 21
click at [593, 425] on input "text" at bounding box center [693, 433] width 405 height 39
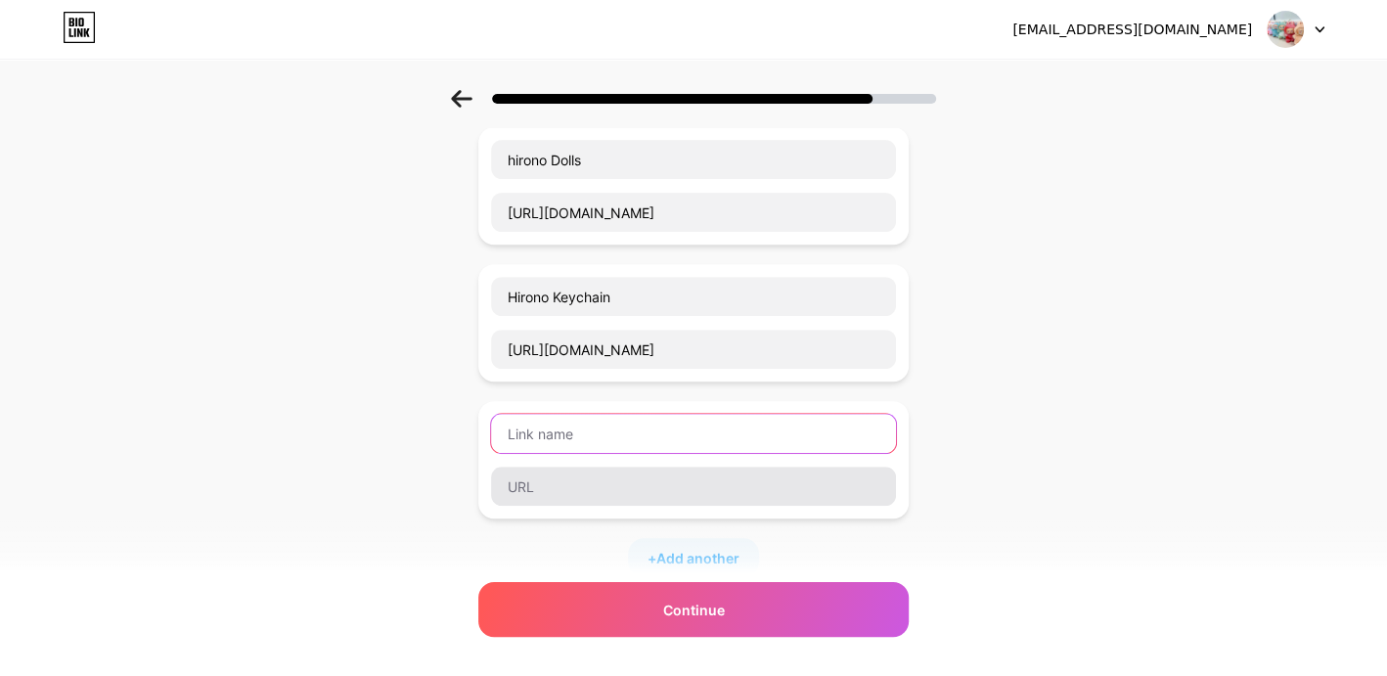
paste input "hirono phone case"
type input "hirono phone case"
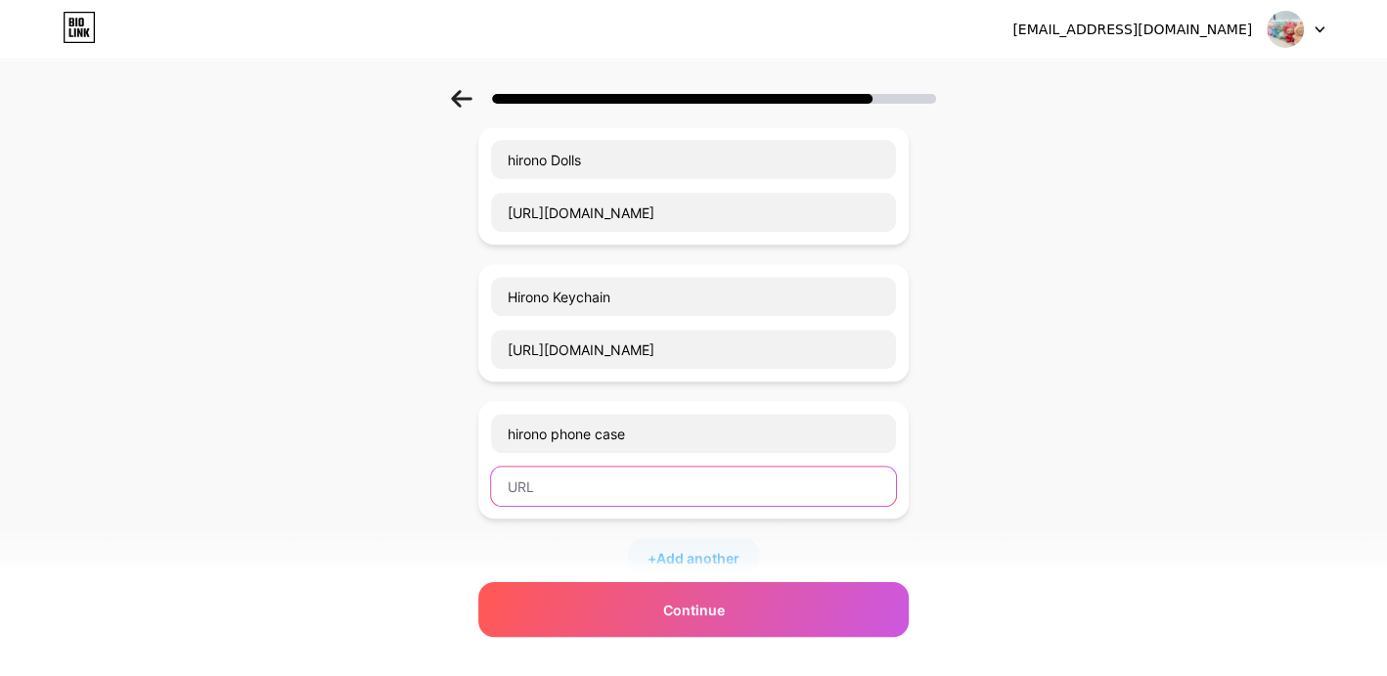
click at [574, 484] on input "text" at bounding box center [693, 486] width 405 height 39
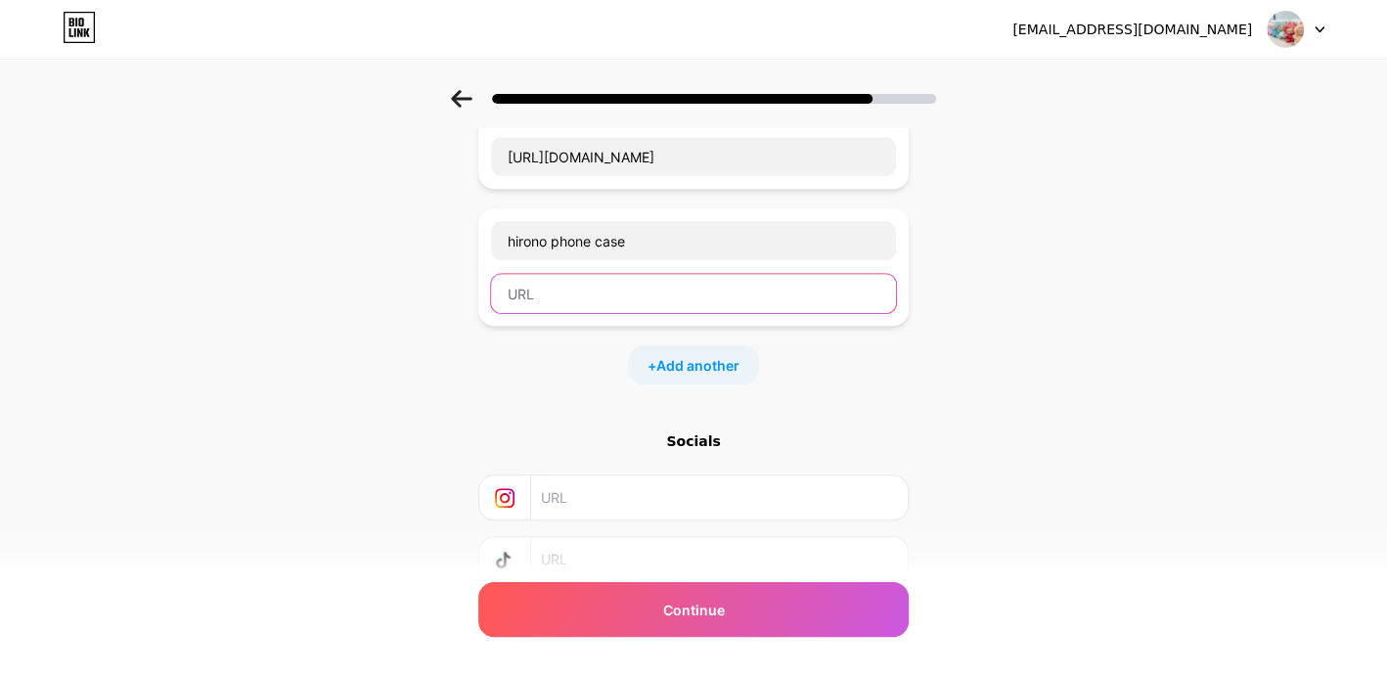
paste input "[URL][DOMAIN_NAME]"
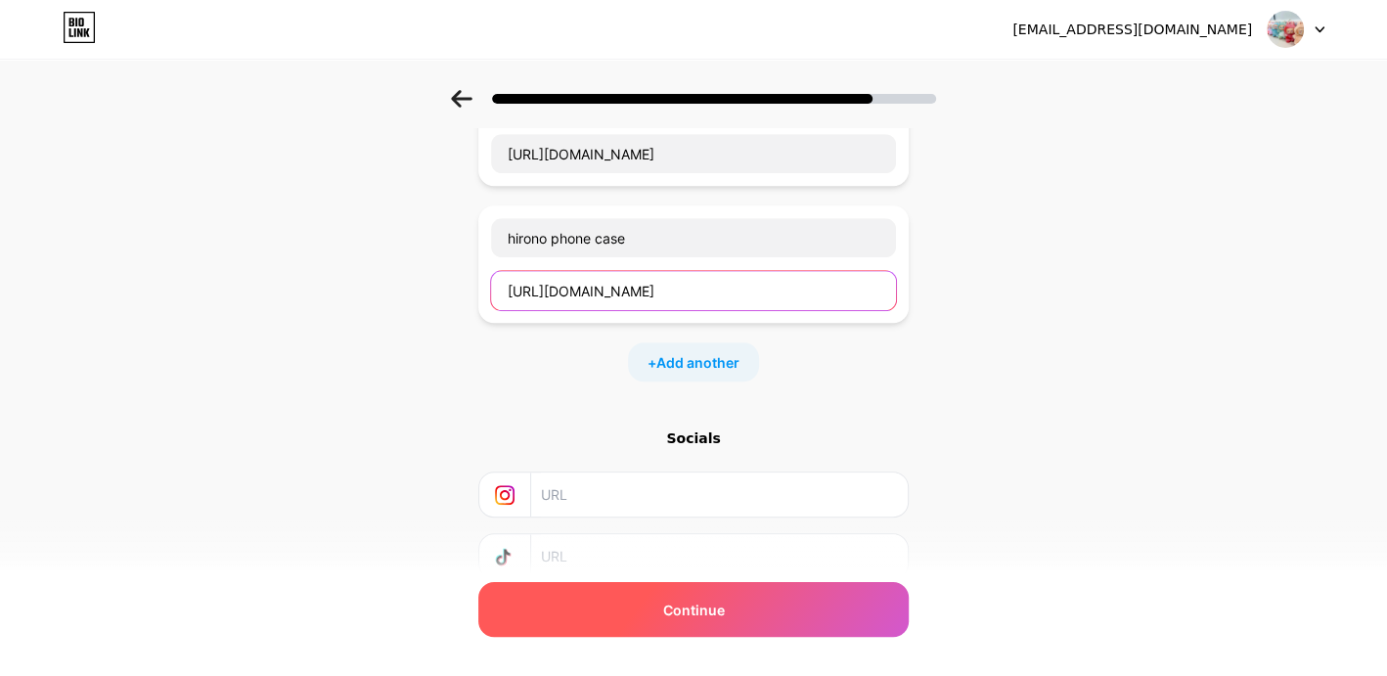
type input "[URL][DOMAIN_NAME]"
click at [718, 605] on span "Continue" at bounding box center [694, 610] width 62 height 21
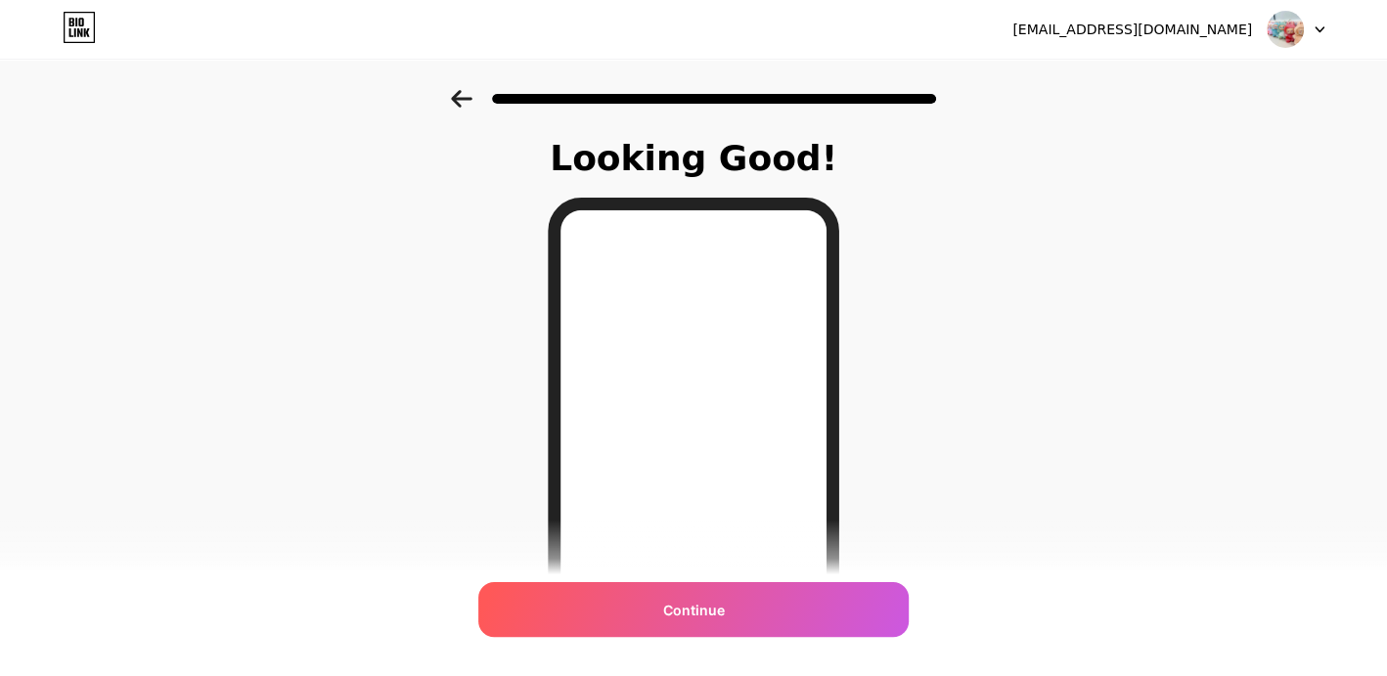
click at [737, 603] on div "Continue" at bounding box center [693, 609] width 430 height 55
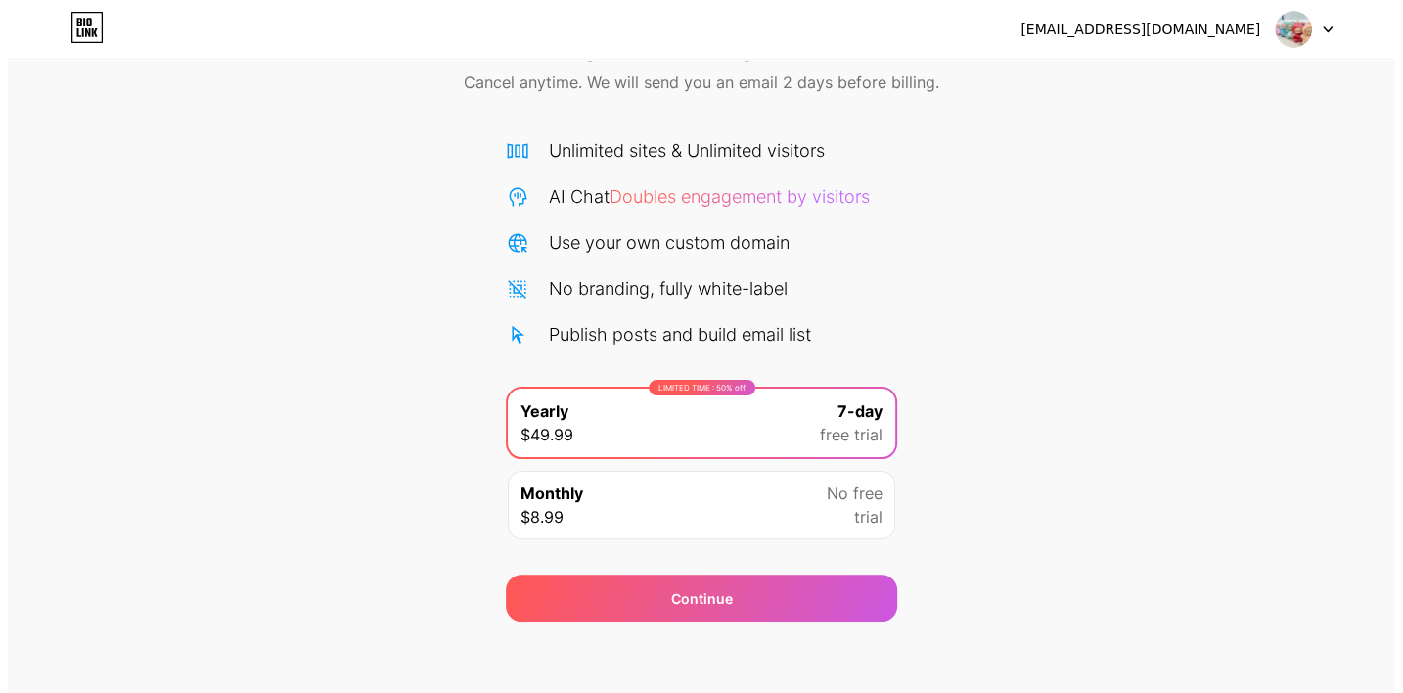
scroll to position [93, 0]
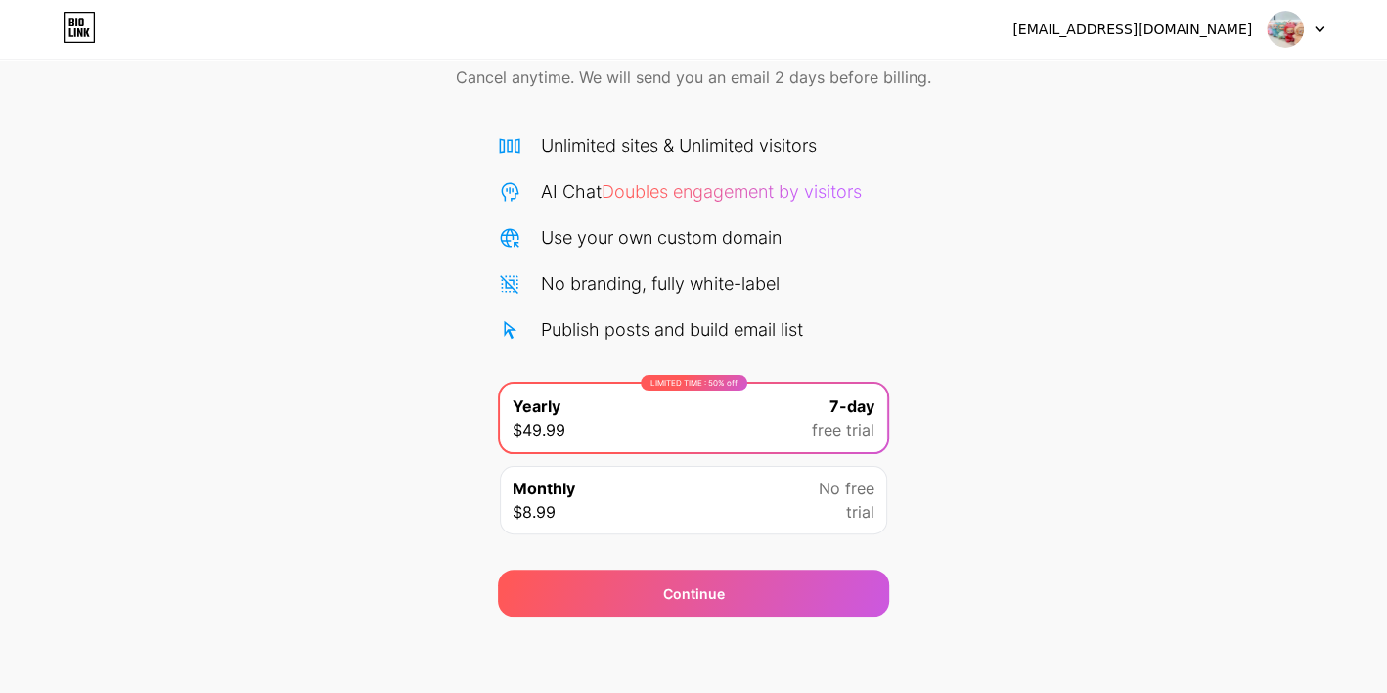
click at [771, 484] on div "Monthly $8.99 No free trial" at bounding box center [693, 500] width 387 height 68
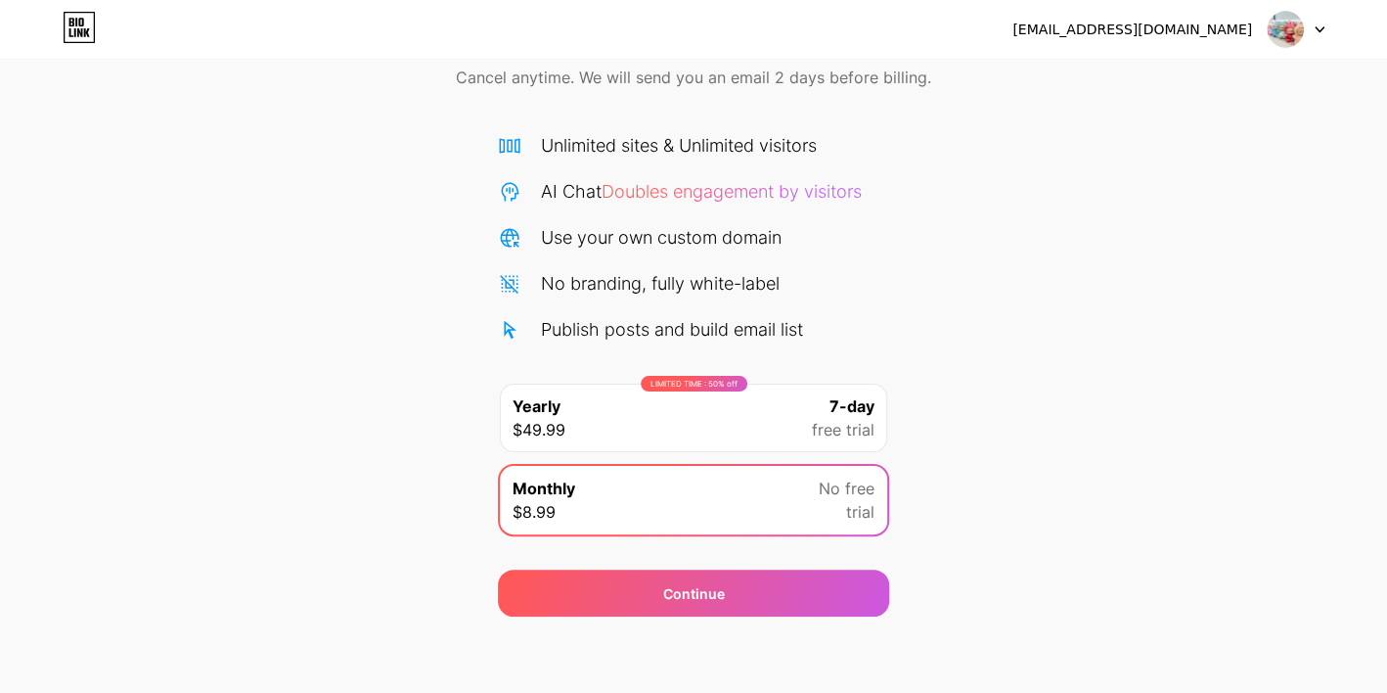
click at [764, 409] on div "LIMITED TIME : 50% off Yearly $49.99 7-day free trial" at bounding box center [693, 418] width 387 height 68
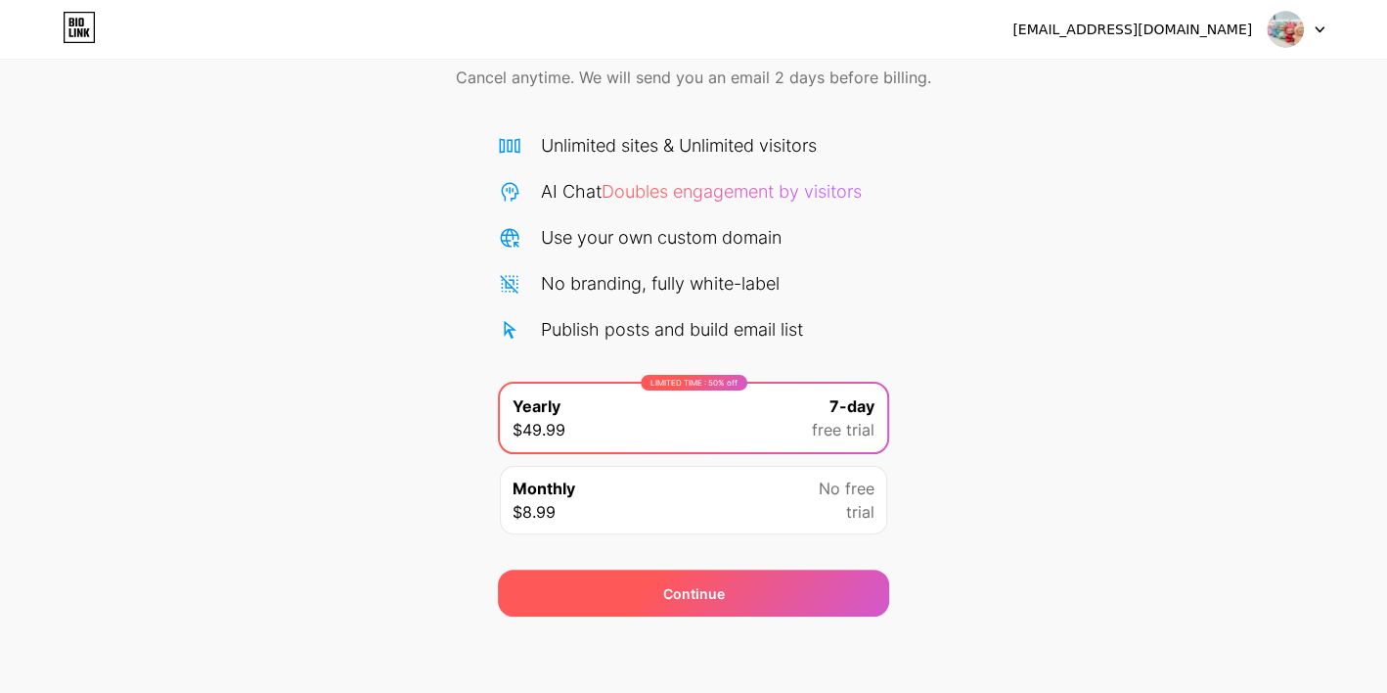
click at [712, 594] on div "Continue" at bounding box center [694, 593] width 62 height 21
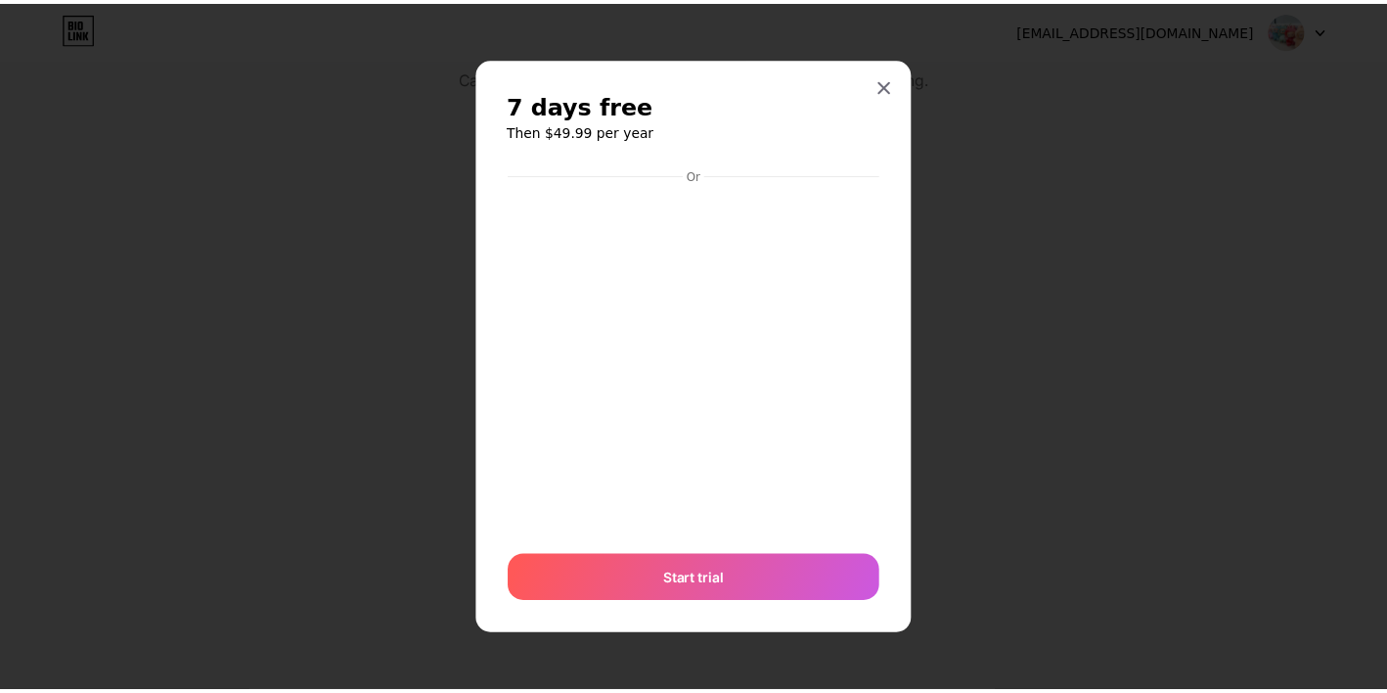
scroll to position [44, 0]
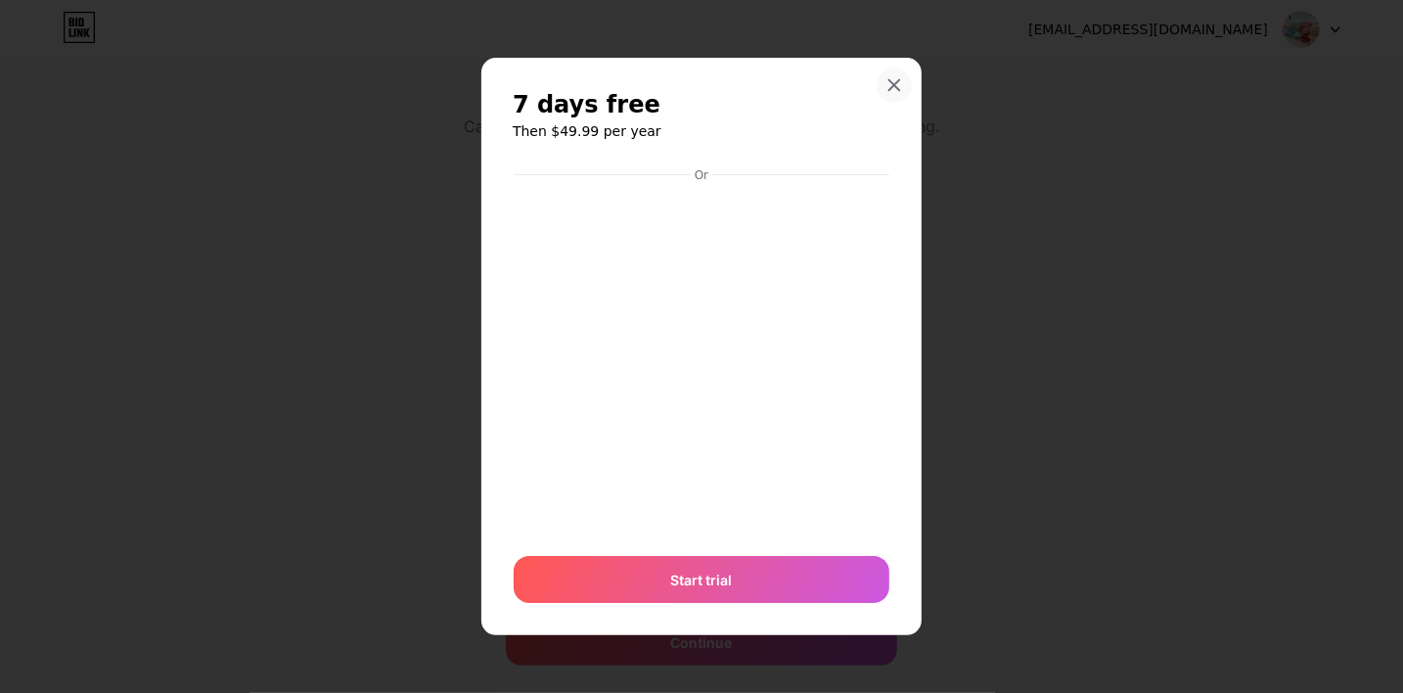
click at [892, 81] on icon at bounding box center [894, 84] width 11 height 11
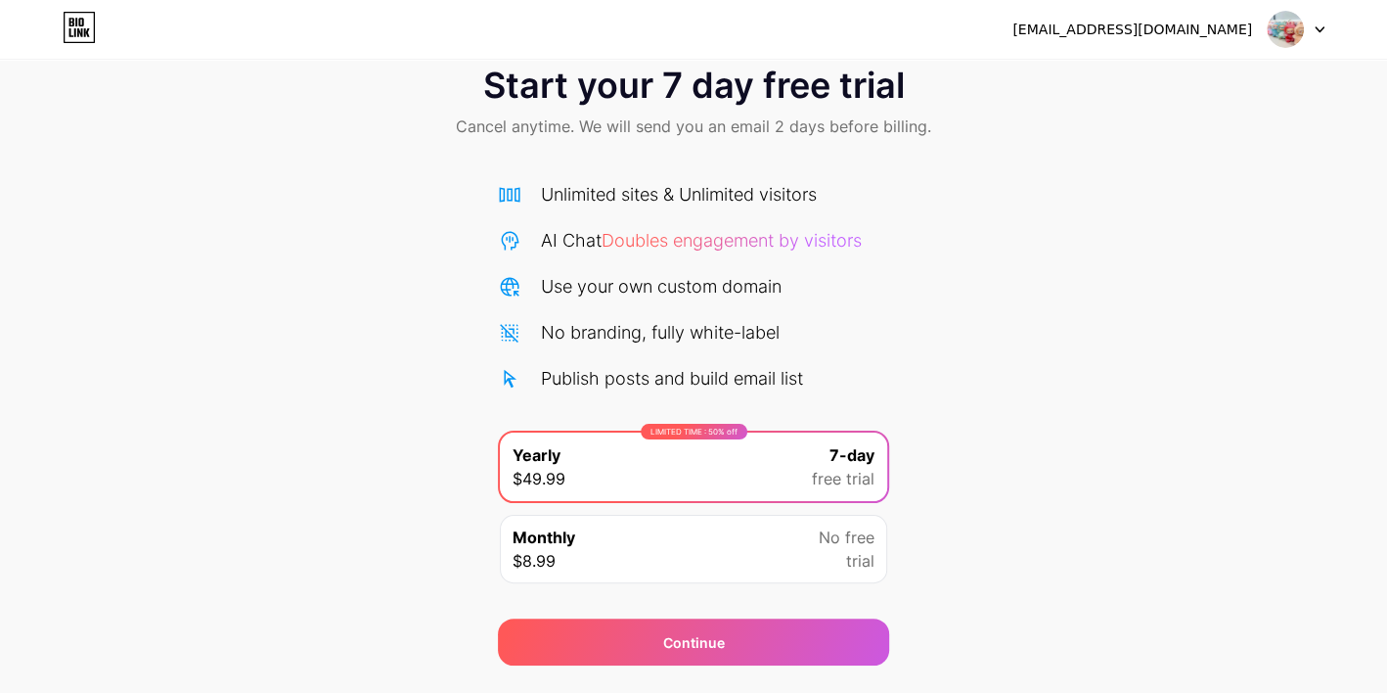
click at [1292, 23] on img at bounding box center [1285, 29] width 37 height 37
click at [81, 30] on icon at bounding box center [79, 32] width 5 height 9
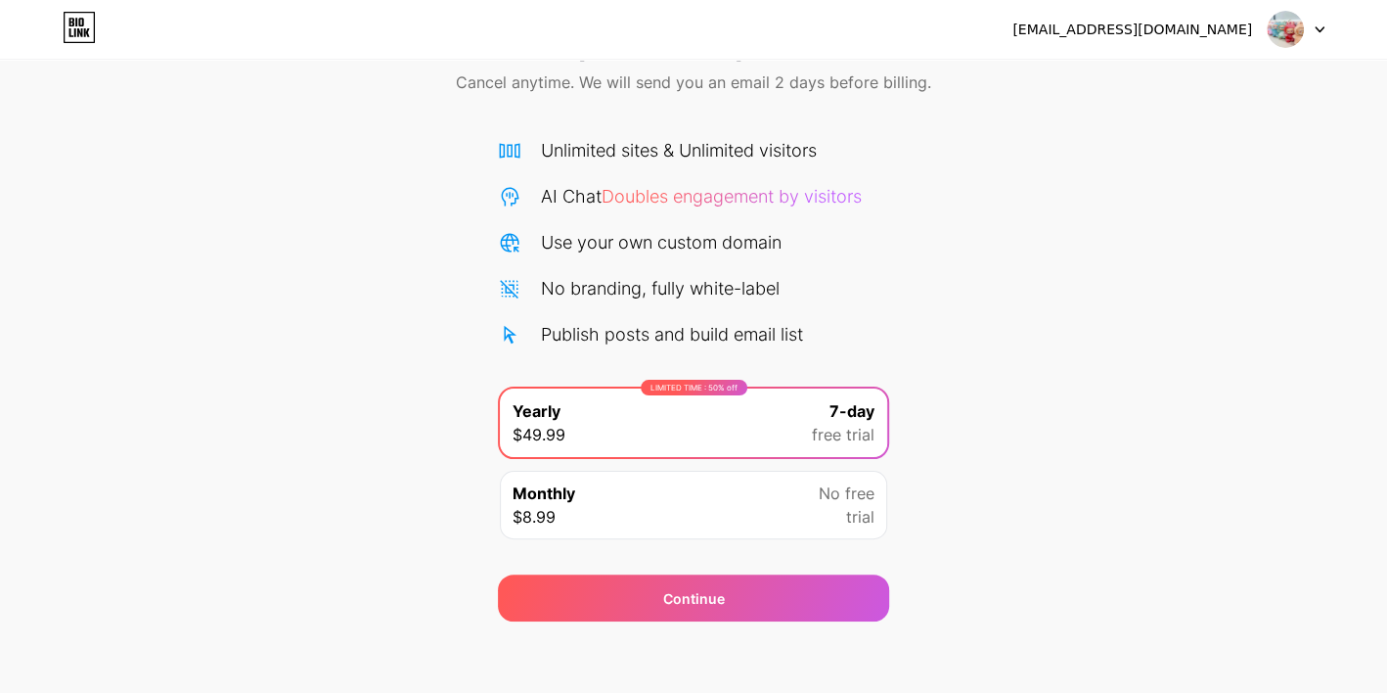
scroll to position [93, 0]
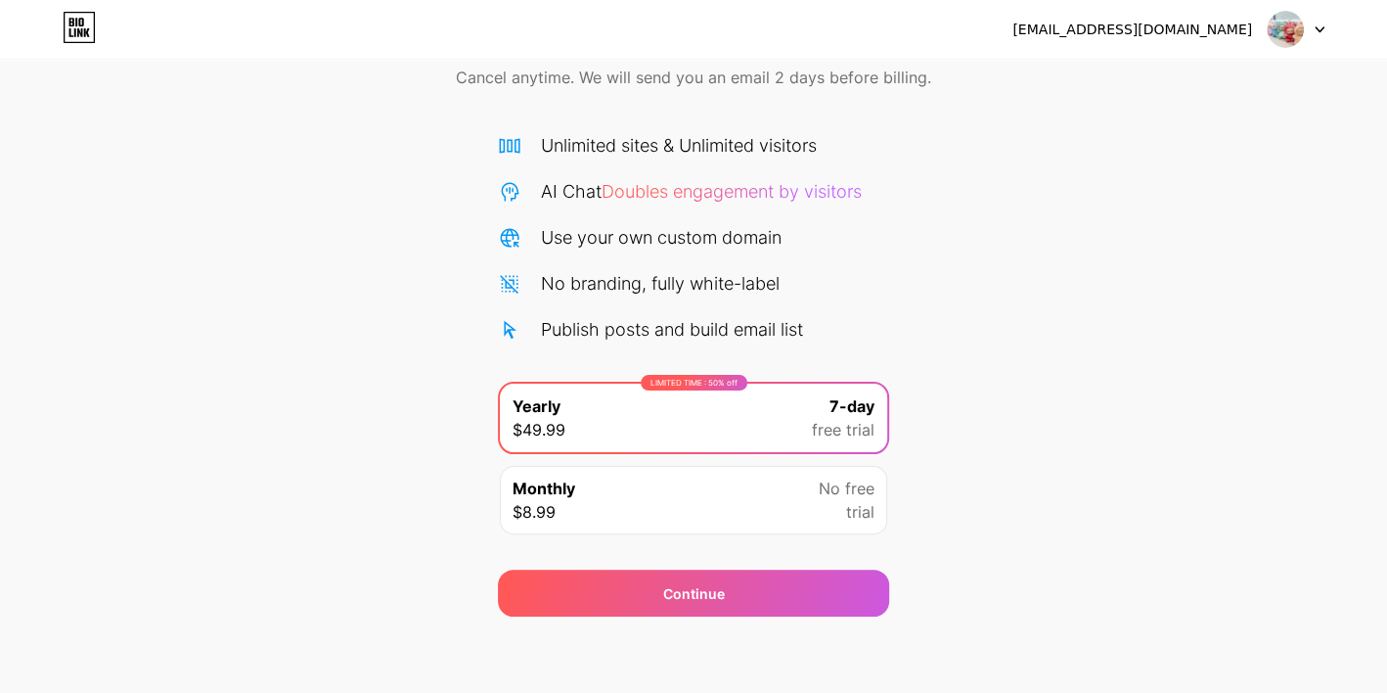
click at [63, 29] on icon at bounding box center [79, 27] width 33 height 31
